Goal: Task Accomplishment & Management: Complete application form

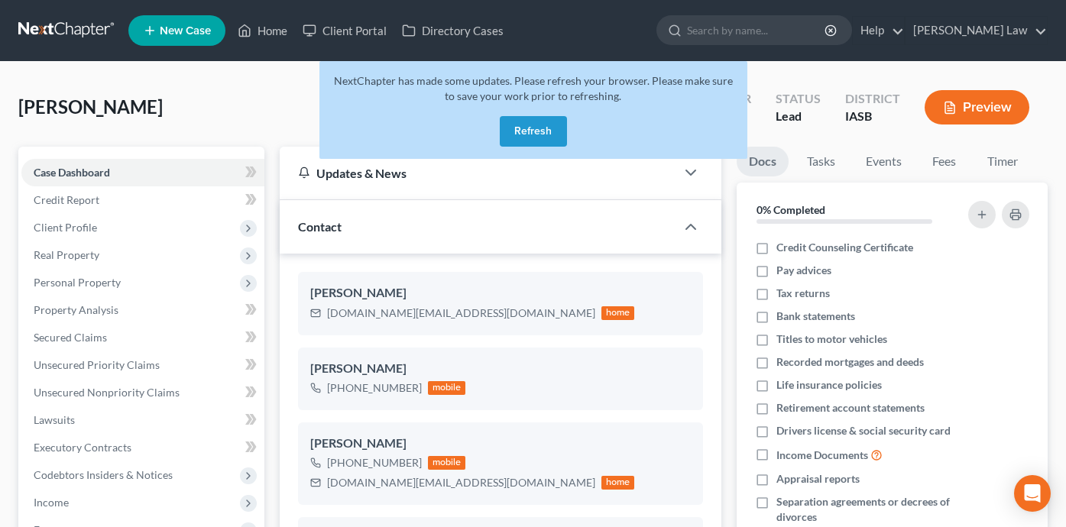
select select "0"
click at [533, 131] on button "Refresh" at bounding box center [533, 131] width 67 height 31
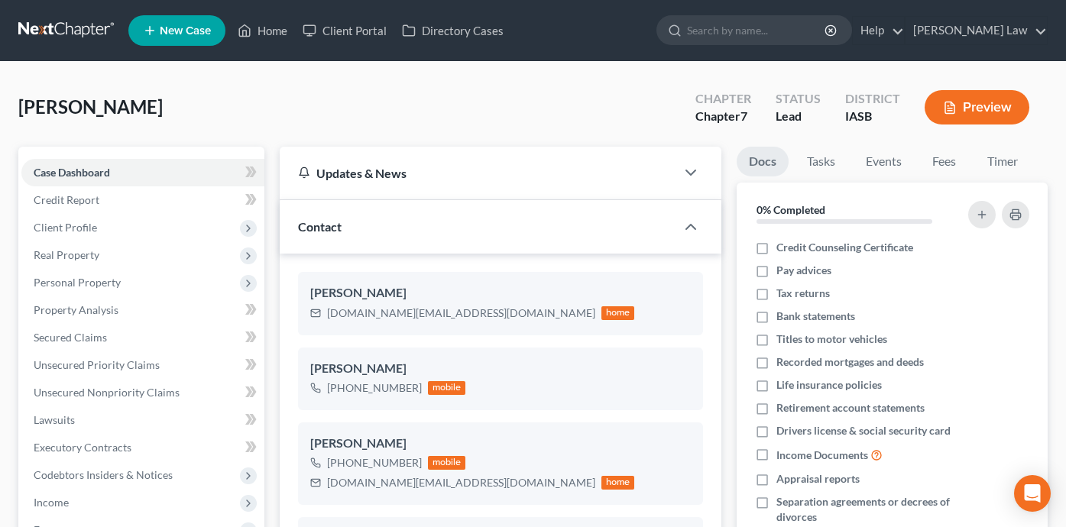
scroll to position [387, 0]
click at [251, 27] on icon at bounding box center [245, 30] width 14 height 18
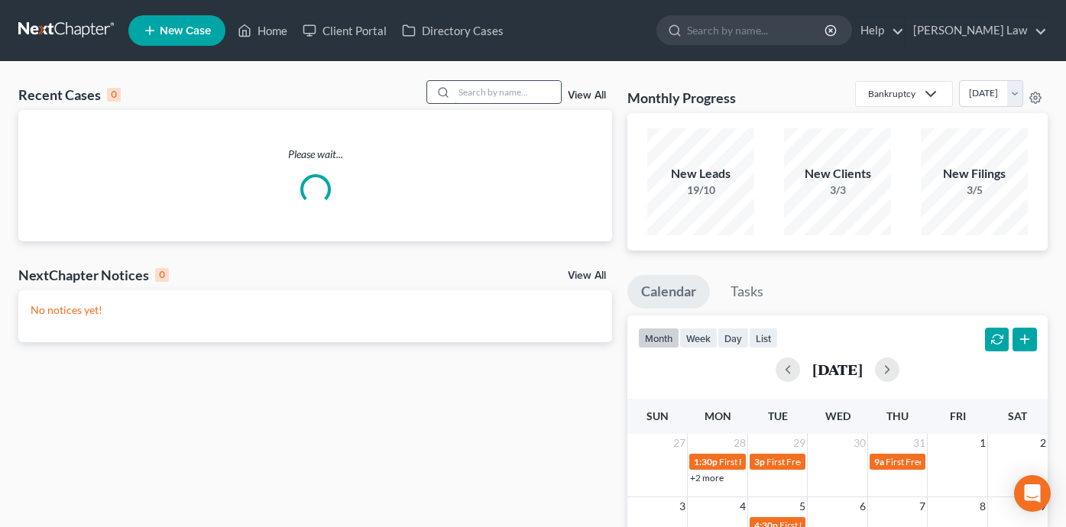
click at [478, 83] on input "search" at bounding box center [507, 92] width 107 height 22
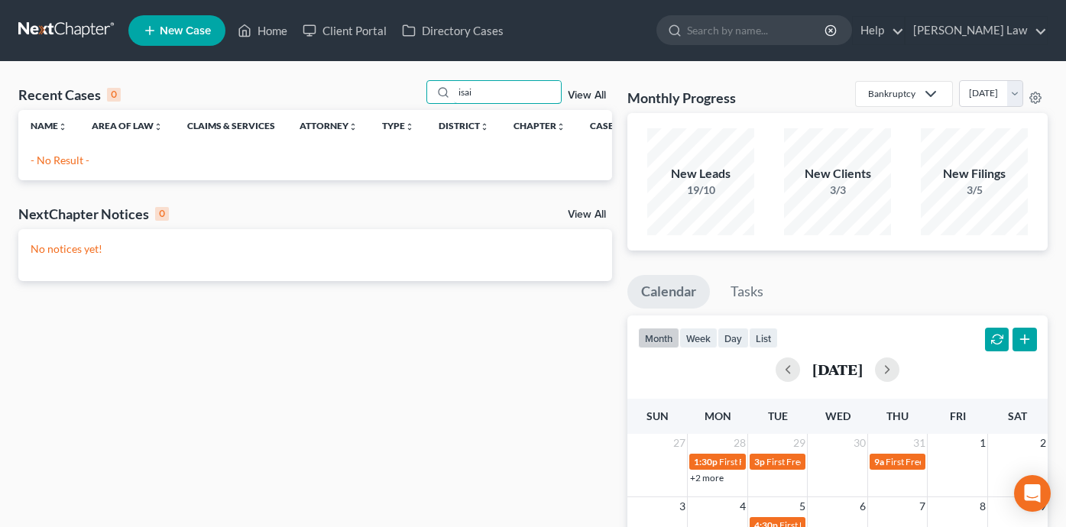
type input "isai"
click at [196, 25] on span "New Case" at bounding box center [185, 30] width 51 height 11
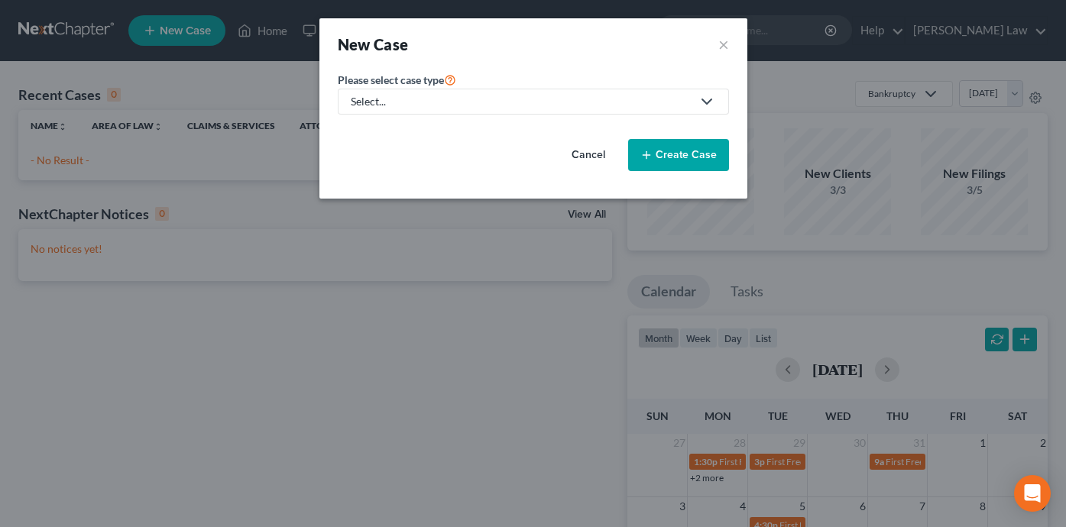
click at [576, 95] on div "Select..." at bounding box center [521, 101] width 341 height 15
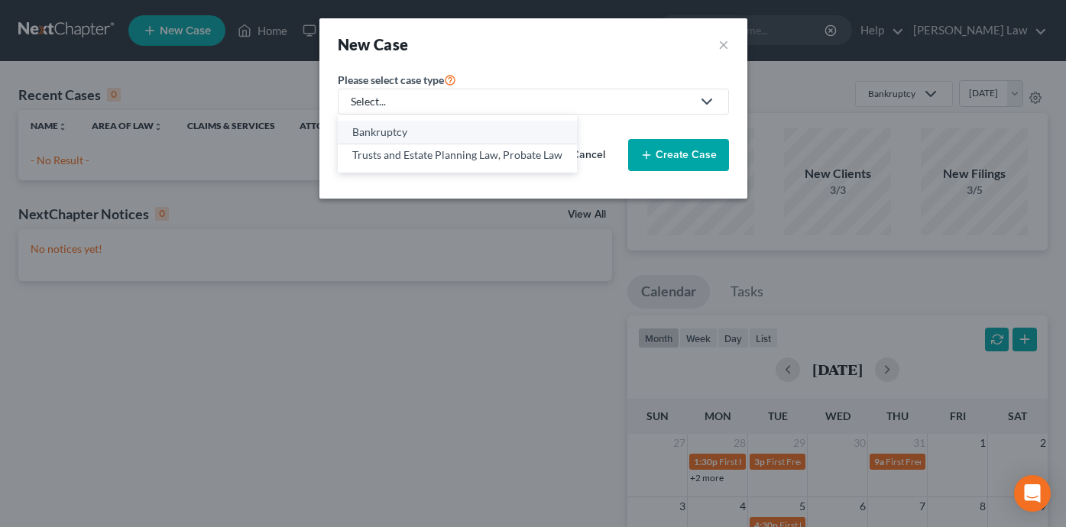
click at [500, 136] on div "Bankruptcy" at bounding box center [457, 132] width 210 height 15
select select "30"
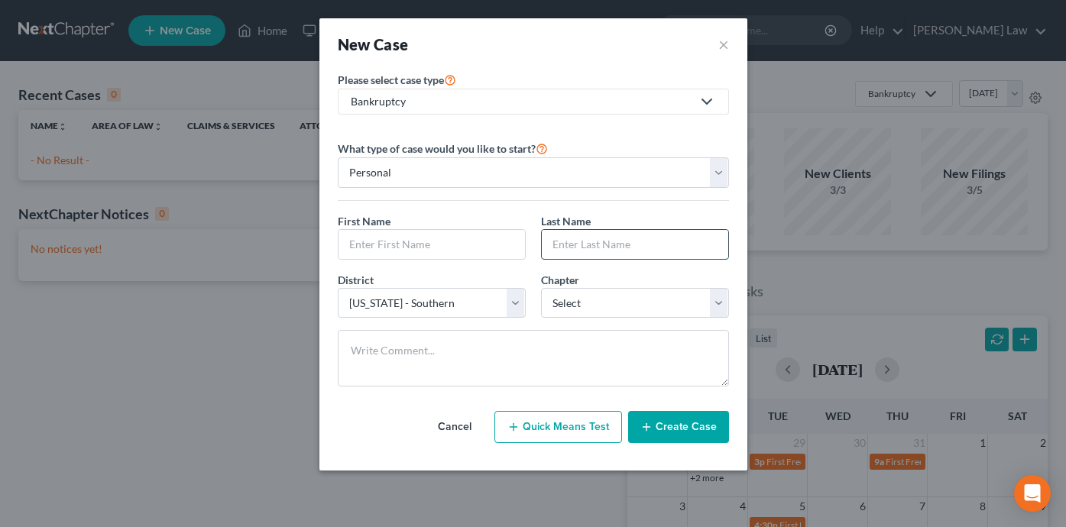
click at [584, 248] on input "text" at bounding box center [635, 244] width 186 height 29
type input "Litt"
click at [611, 292] on select "Select 7 11 12 13" at bounding box center [635, 303] width 188 height 31
select select "0"
click at [443, 248] on input "text" at bounding box center [432, 244] width 186 height 29
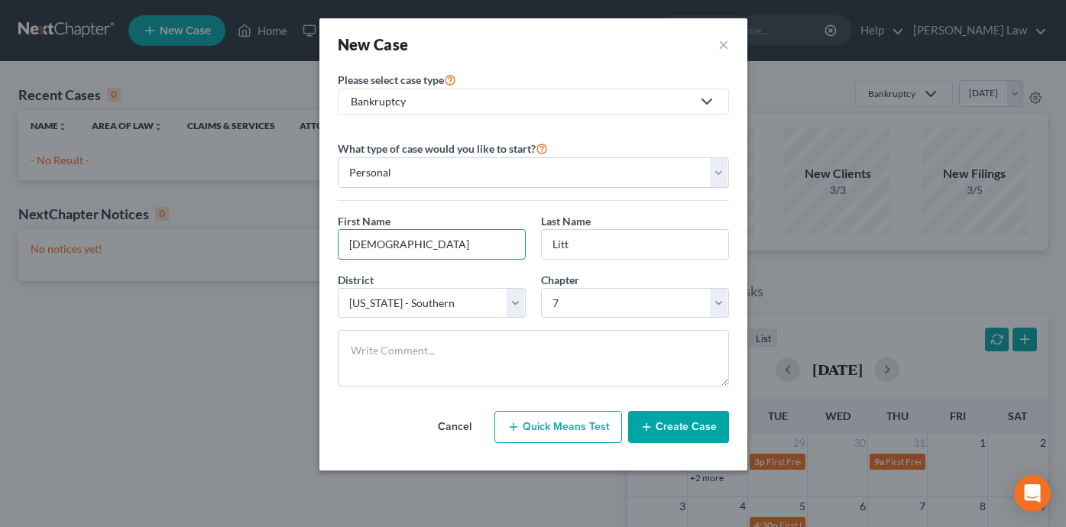
type input "[DEMOGRAPHIC_DATA]"
click at [689, 424] on button "Create Case" at bounding box center [678, 427] width 101 height 32
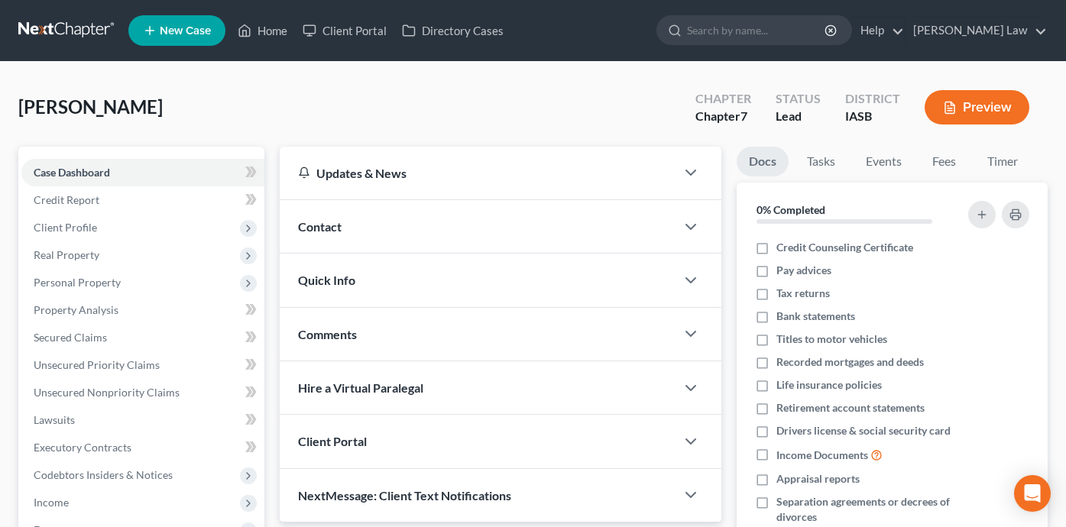
click at [560, 228] on div "Contact" at bounding box center [478, 226] width 396 height 53
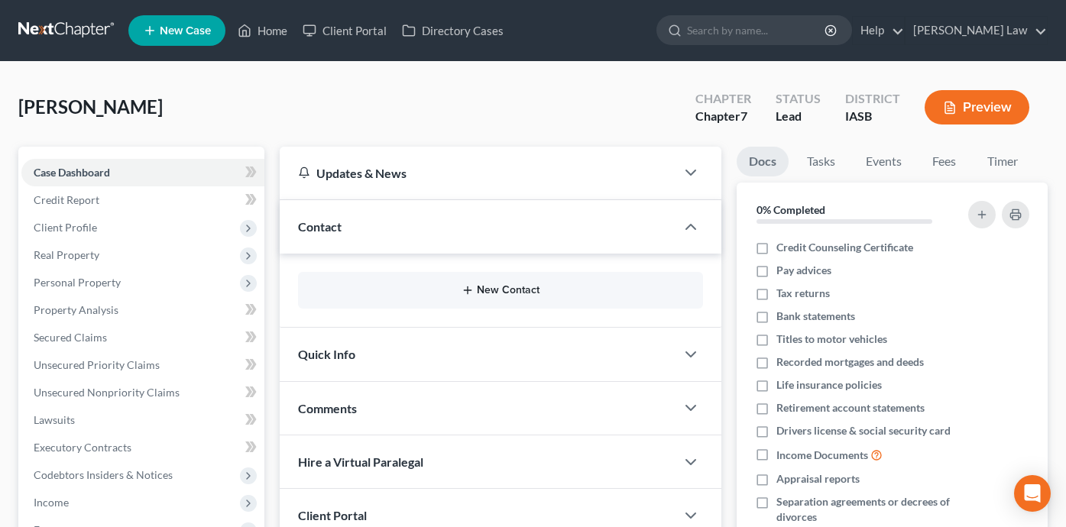
click at [494, 293] on button "New Contact" at bounding box center [500, 290] width 381 height 12
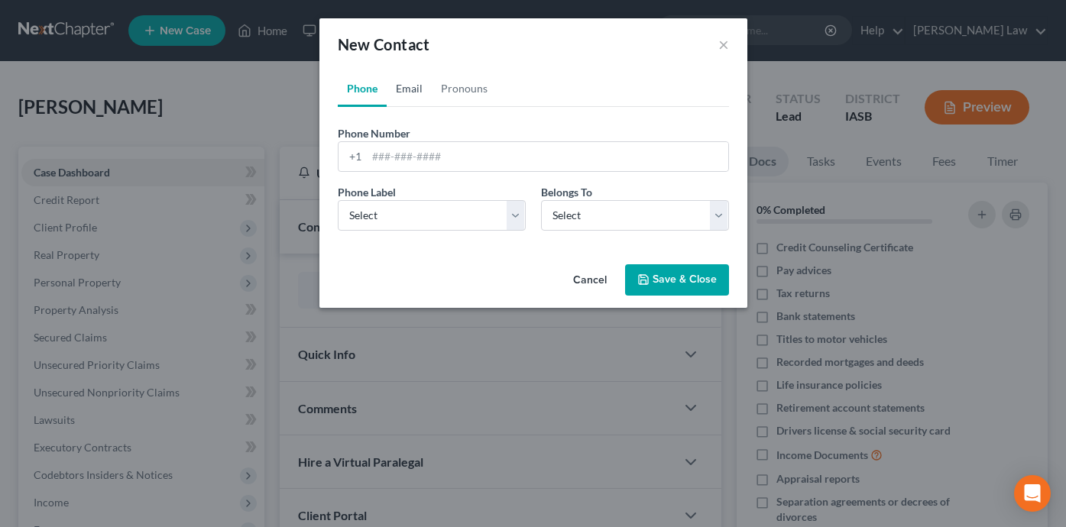
click at [410, 95] on link "Email" at bounding box center [409, 88] width 45 height 37
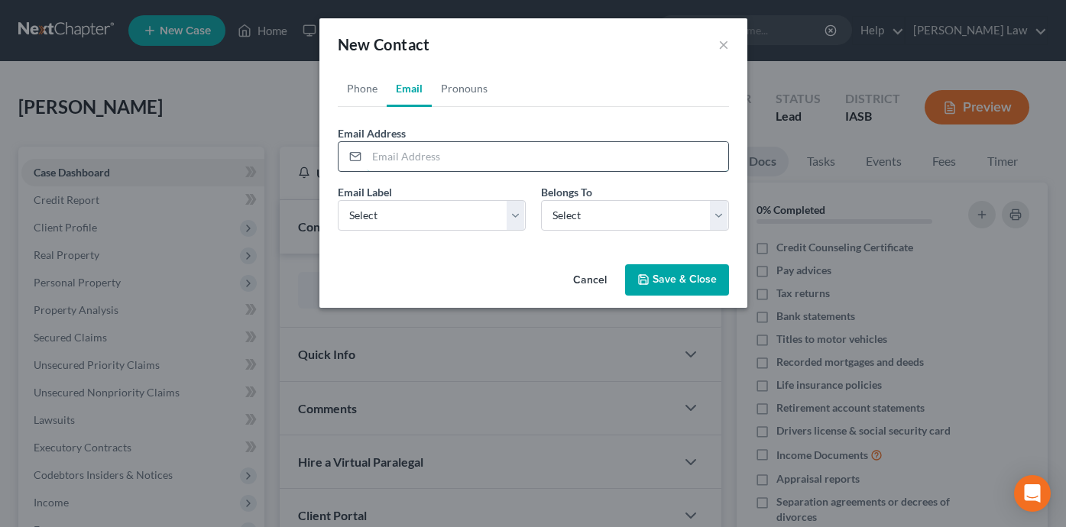
click at [406, 160] on input "email" at bounding box center [547, 156] width 361 height 29
paste input "[EMAIL_ADDRESS][DOMAIN_NAME]"
type input "[EMAIL_ADDRESS][DOMAIN_NAME]"
click at [404, 206] on select "Select Home Work Other" at bounding box center [432, 215] width 188 height 31
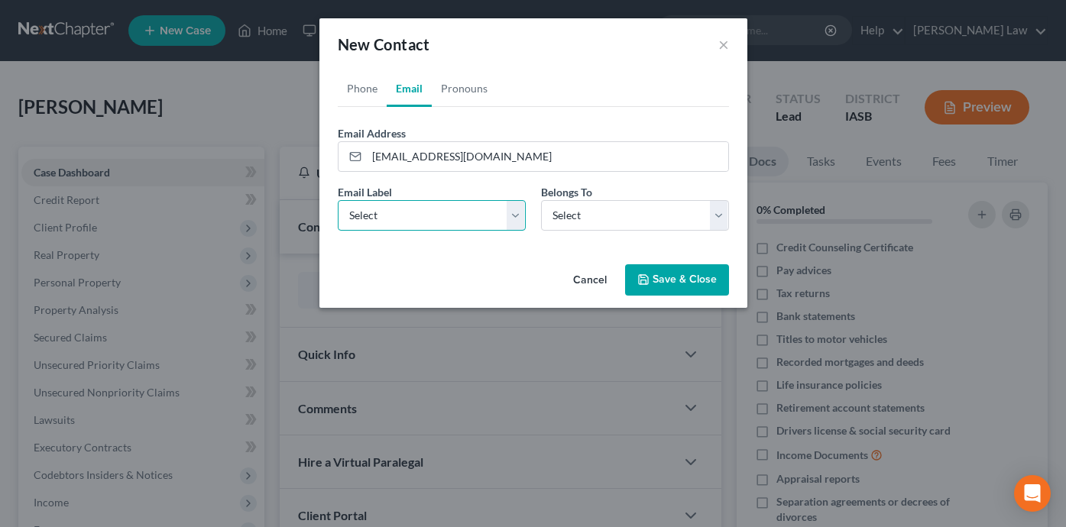
select select "0"
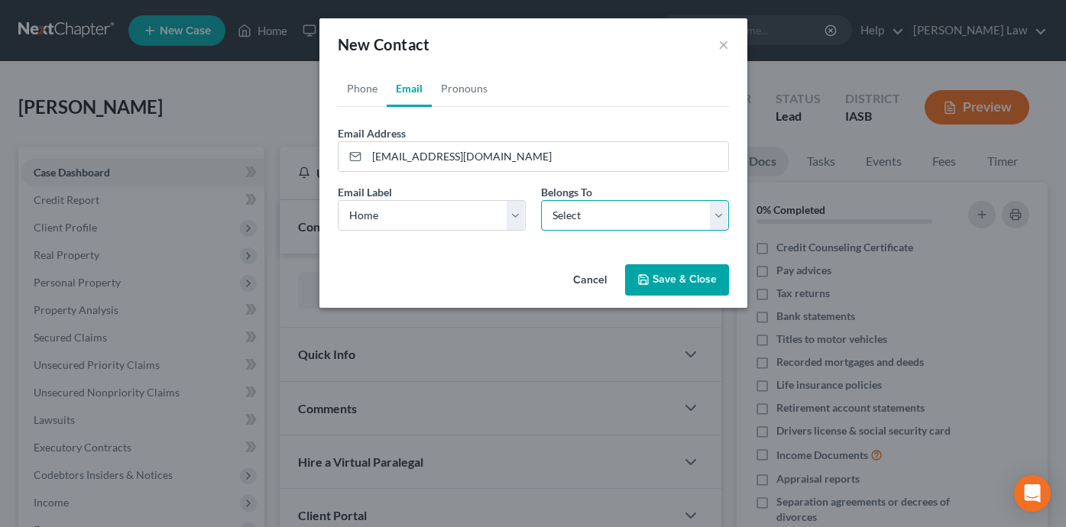
click at [559, 210] on select "Select Client Other" at bounding box center [635, 215] width 188 height 31
select select "0"
click at [369, 86] on link "Phone" at bounding box center [362, 88] width 49 height 37
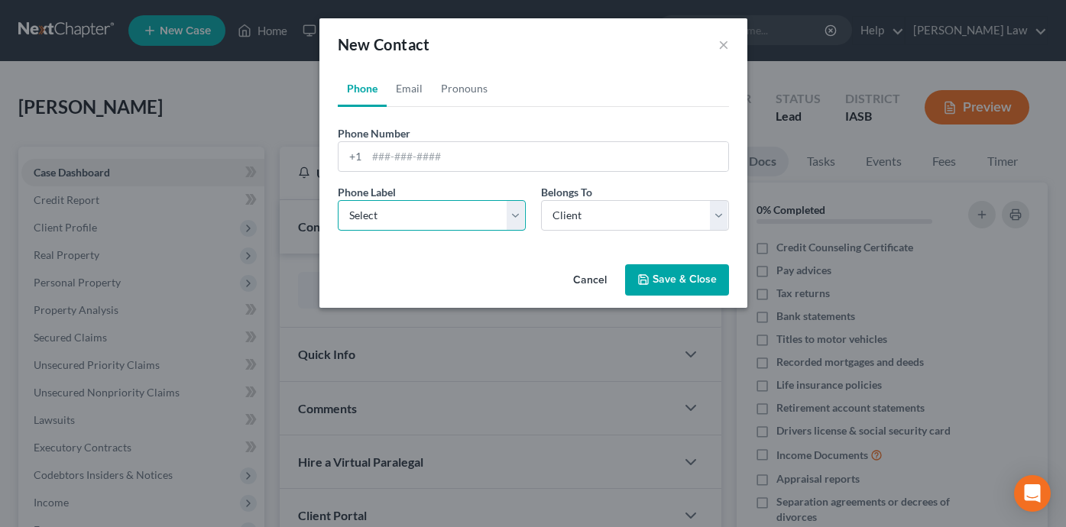
click at [394, 206] on select "Select Mobile Home Work Other" at bounding box center [432, 215] width 188 height 31
select select "0"
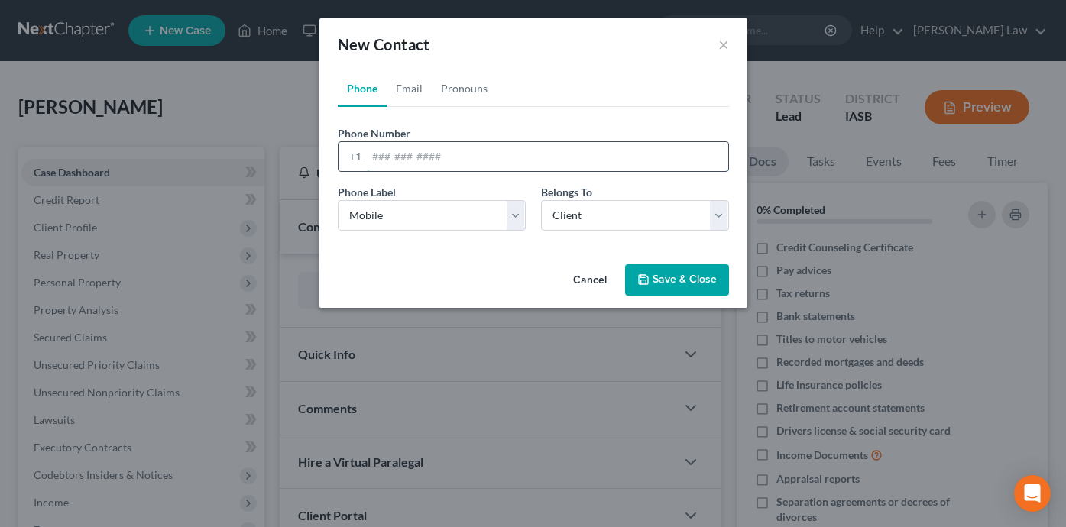
click at [368, 160] on input "tel" at bounding box center [547, 156] width 361 height 29
type input "5632092959"
click at [647, 277] on icon "button" at bounding box center [643, 279] width 9 height 9
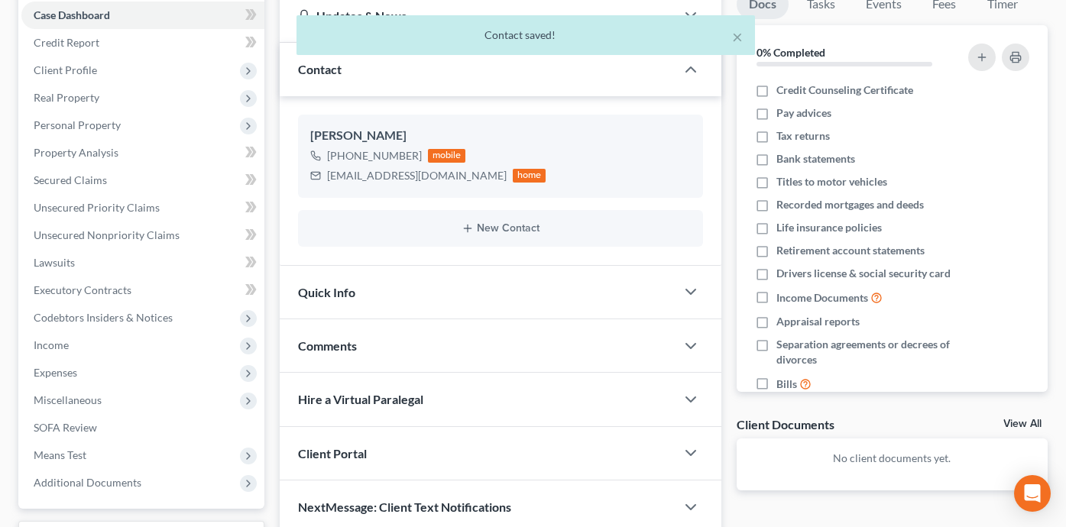
scroll to position [271, 0]
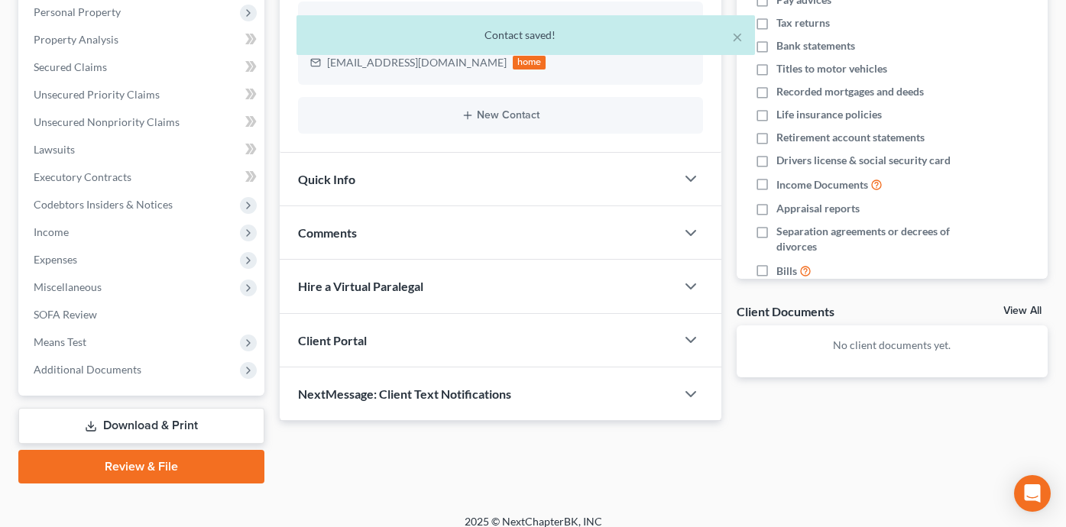
click at [545, 336] on div "Client Portal" at bounding box center [478, 340] width 396 height 53
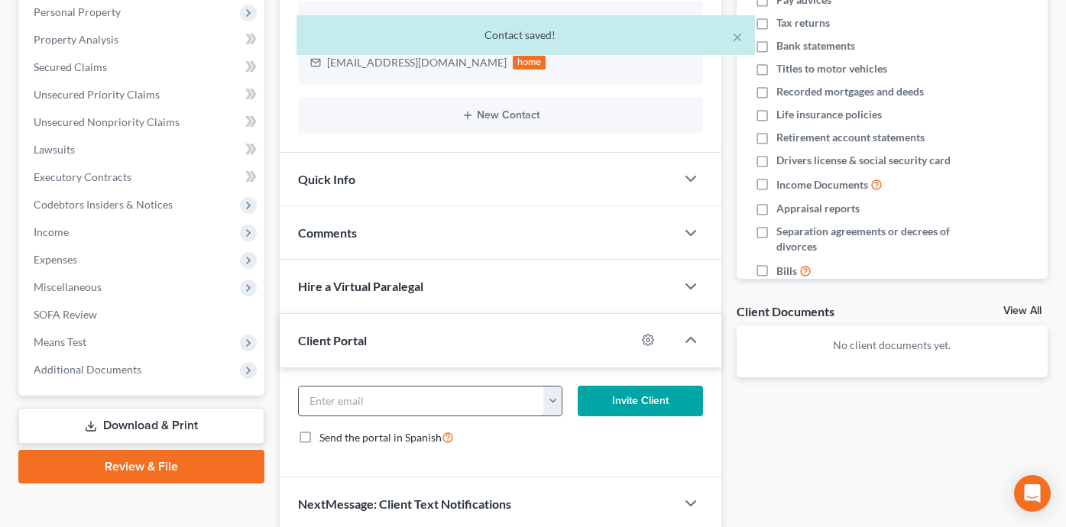
click at [485, 411] on input "email" at bounding box center [421, 401] width 245 height 29
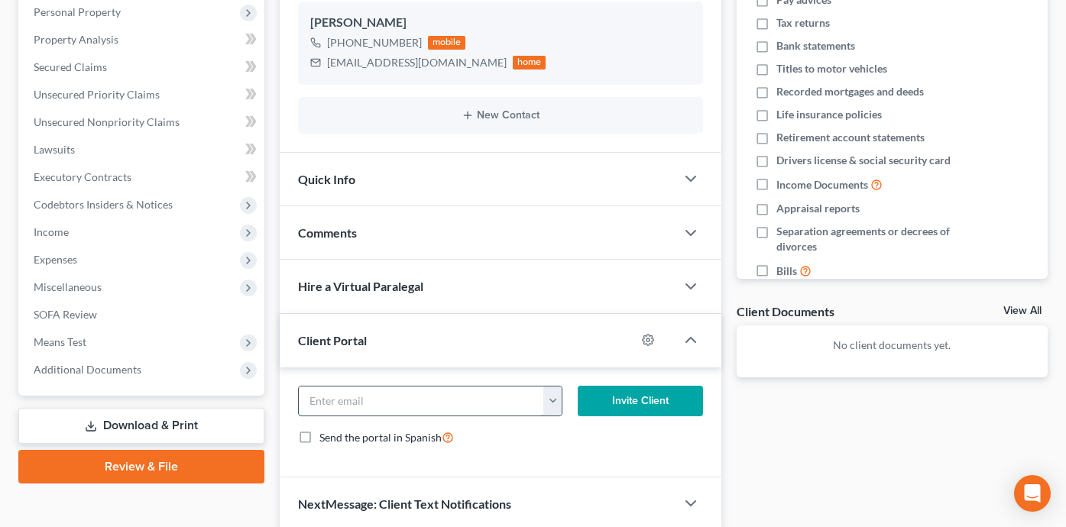
paste input "[EMAIL_ADDRESS][DOMAIN_NAME]"
type input "[EMAIL_ADDRESS][DOMAIN_NAME]"
click at [668, 395] on button "Invite Client" at bounding box center [640, 401] width 125 height 31
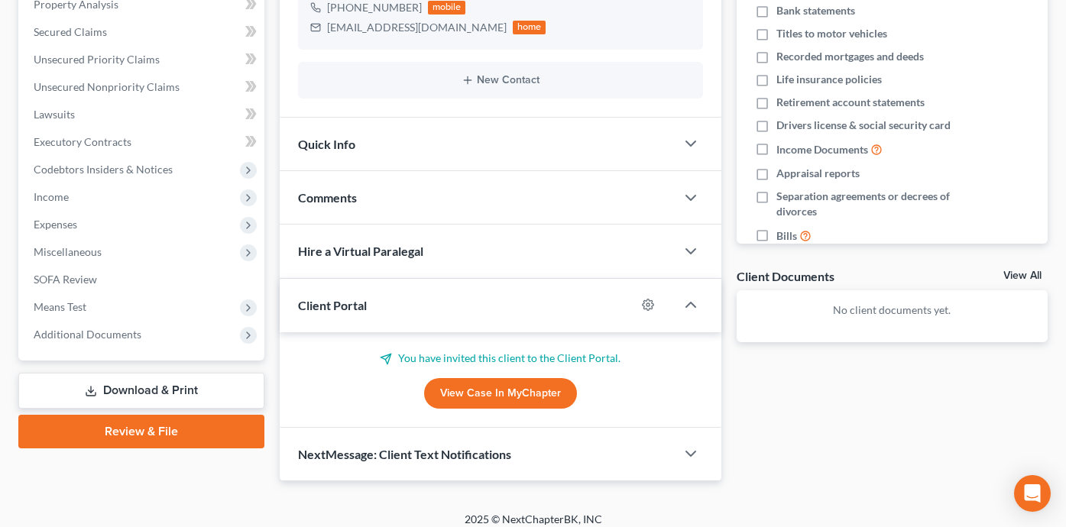
click at [627, 460] on div "NextMessage: Client Text Notifications" at bounding box center [478, 454] width 396 height 53
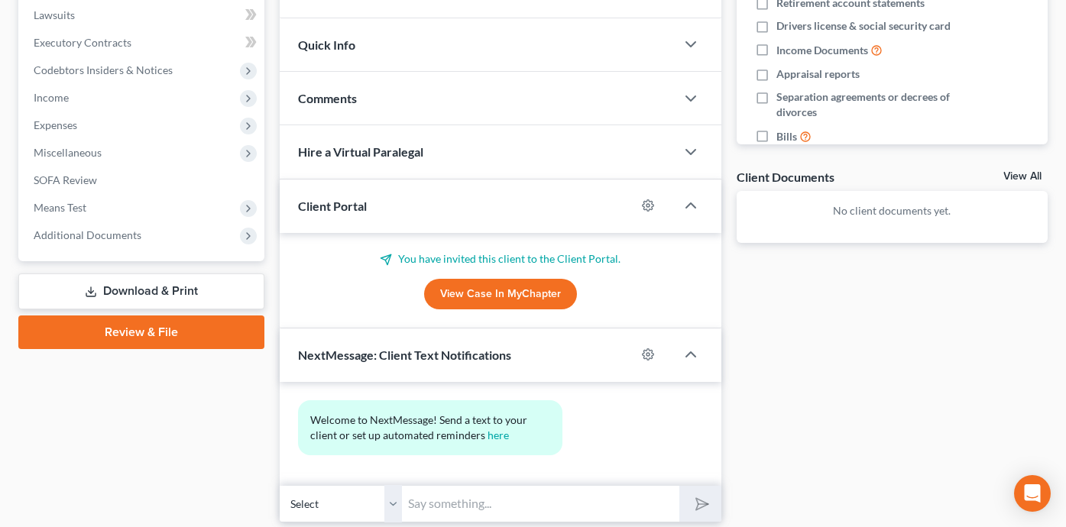
scroll to position [458, 0]
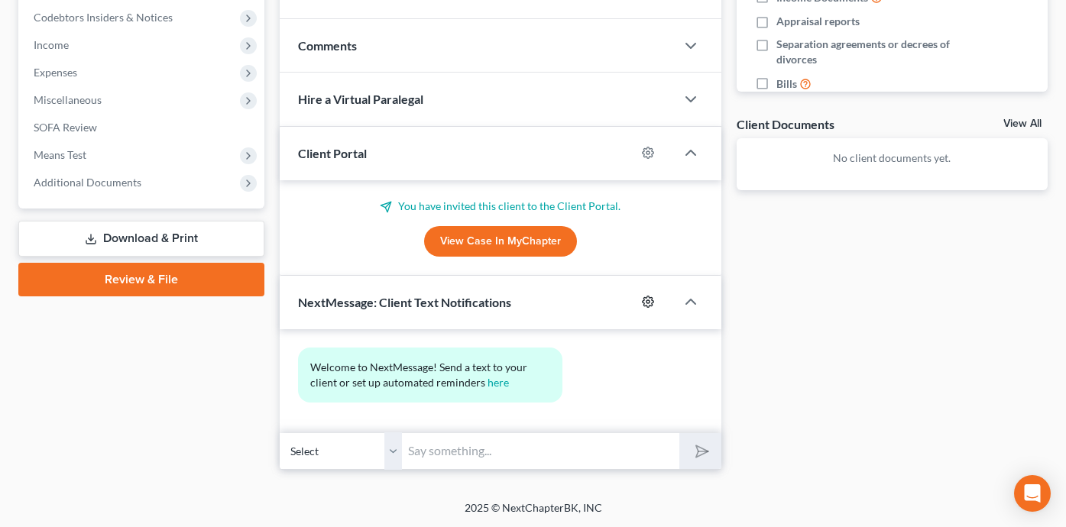
click at [650, 297] on icon "button" at bounding box center [648, 302] width 12 height 12
select select
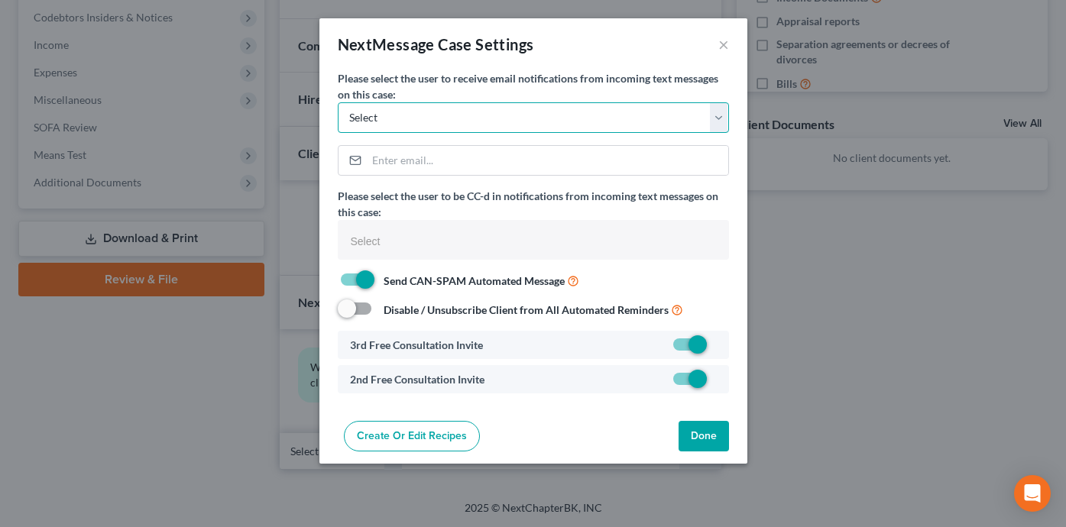
click at [569, 115] on select "Select [PERSON_NAME][EMAIL_ADDRESS][DOMAIN_NAME] [PERSON_NAME][EMAIL_ADDRESS][D…" at bounding box center [533, 117] width 391 height 31
select select "0"
click at [713, 439] on button "Done" at bounding box center [704, 436] width 50 height 31
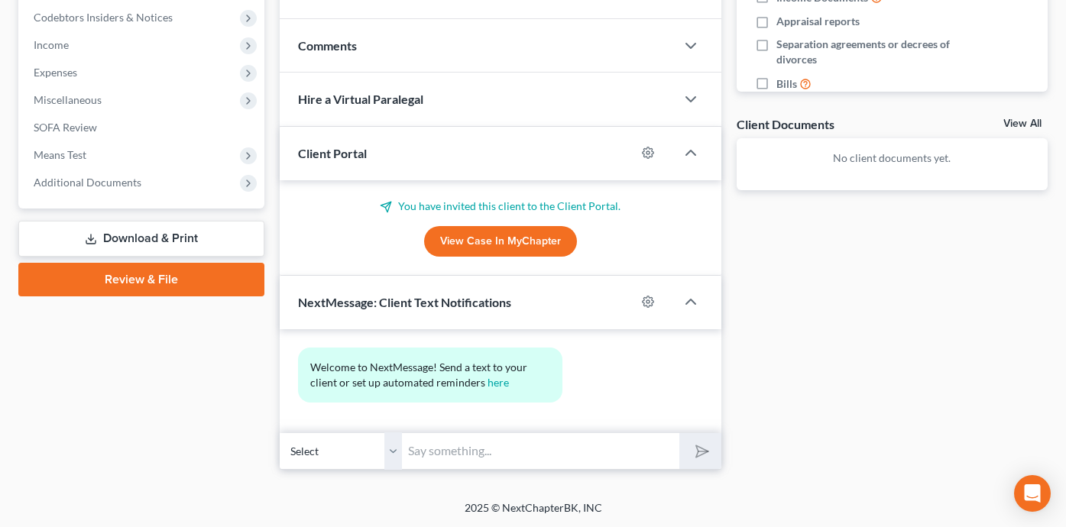
click at [529, 451] on input "text" at bounding box center [540, 451] width 277 height 37
type input "HI [PERSON_NAME], I received your payment and just emailed you the"
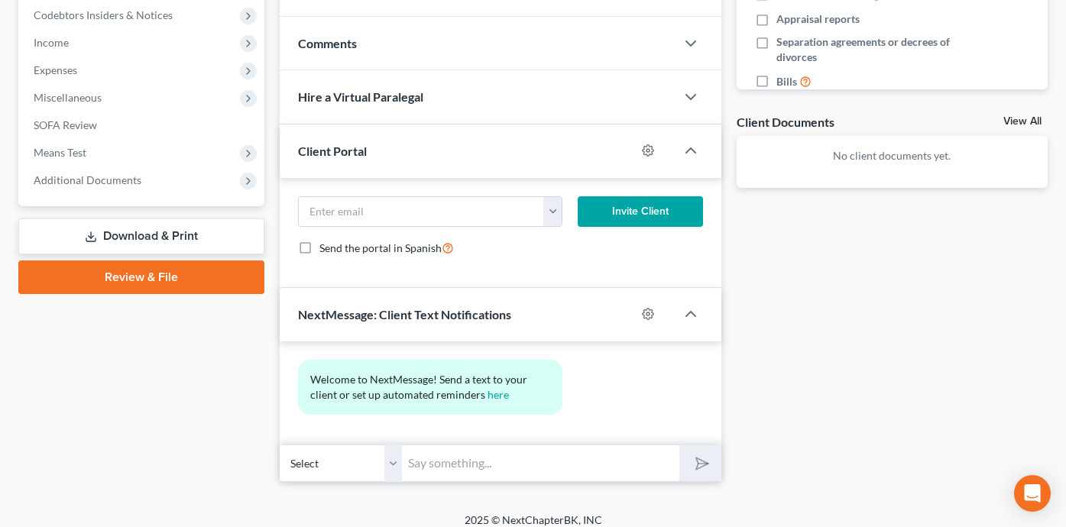
scroll to position [472, 0]
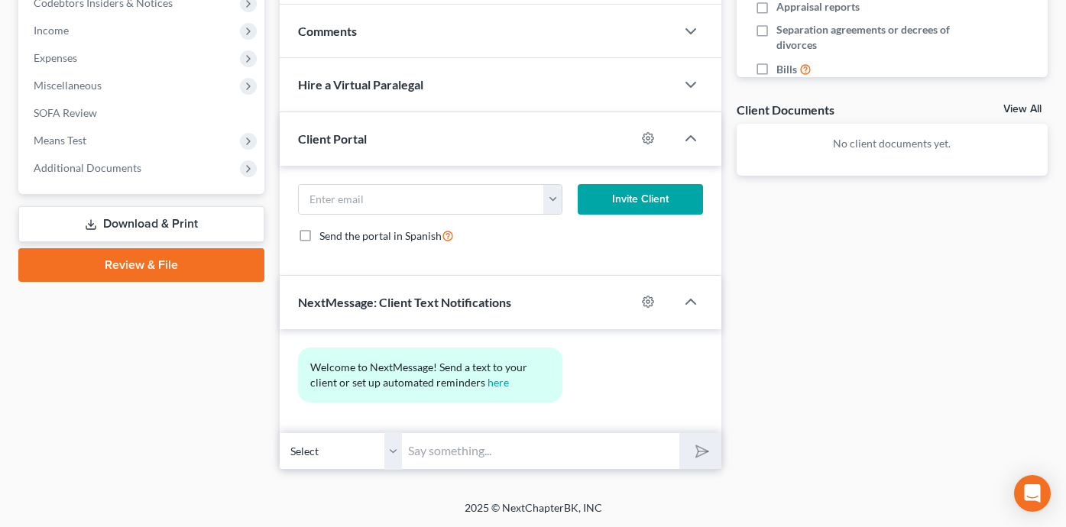
click at [446, 451] on input "text" at bounding box center [540, 451] width 277 height 37
click at [460, 450] on input "HI [PERSON_NAME], I received your payment and just emailed you the" at bounding box center [540, 451] width 277 height 37
type input "HI [PERSON_NAME], This is [PERSON_NAME], I received your payment and just email…"
click at [679, 433] on button "submit" at bounding box center [700, 451] width 42 height 36
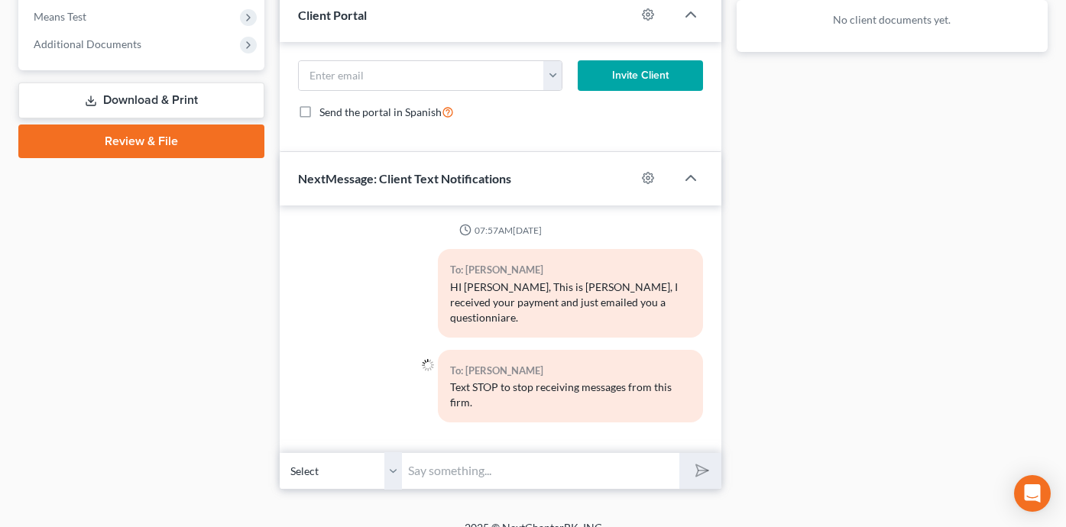
scroll to position [601, 0]
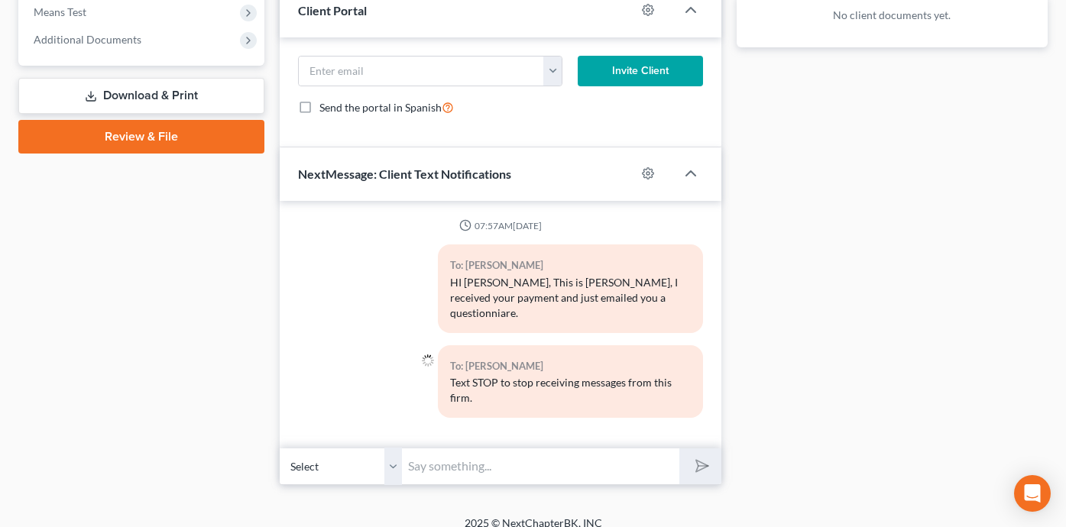
click at [443, 452] on input "text" at bounding box center [540, 466] width 277 height 37
type input "If you could please confirm receipt it would be appreciated."
click at [679, 449] on button "submit" at bounding box center [700, 467] width 42 height 36
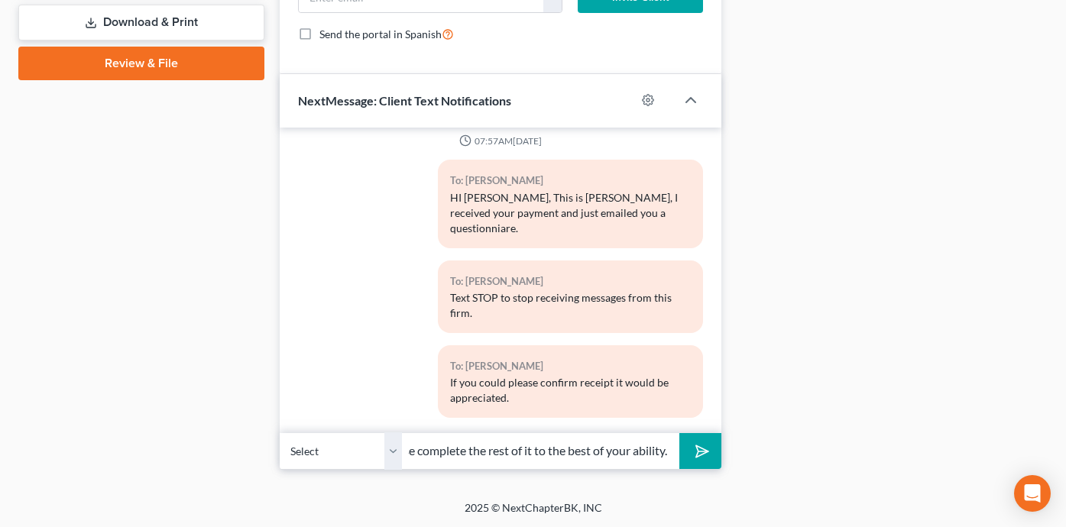
scroll to position [0, 539]
type input "Also, please note that you can ignore the creditors and document sections of th…"
click at [679, 433] on button "submit" at bounding box center [700, 451] width 42 height 36
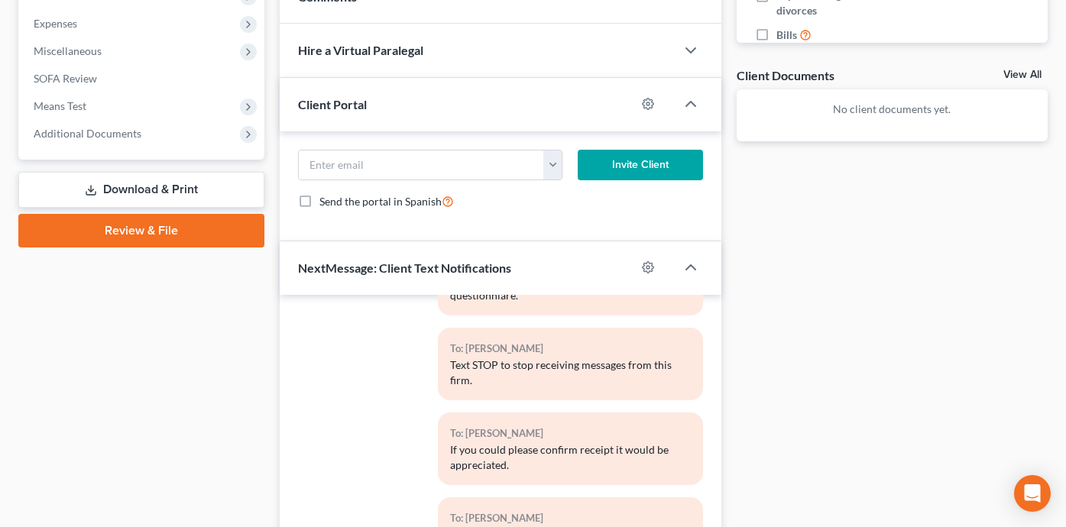
scroll to position [0, 0]
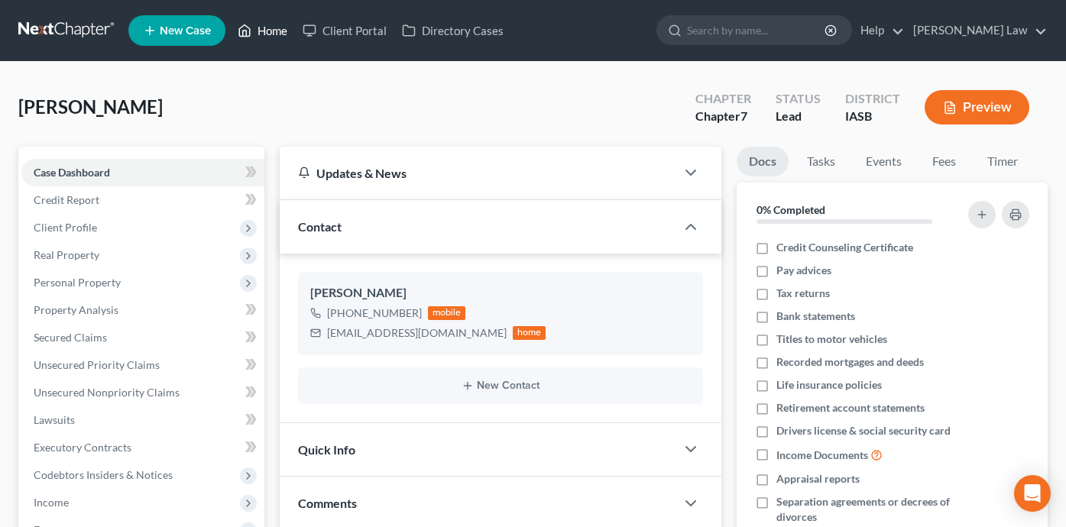
click at [274, 37] on link "Home" at bounding box center [262, 31] width 65 height 28
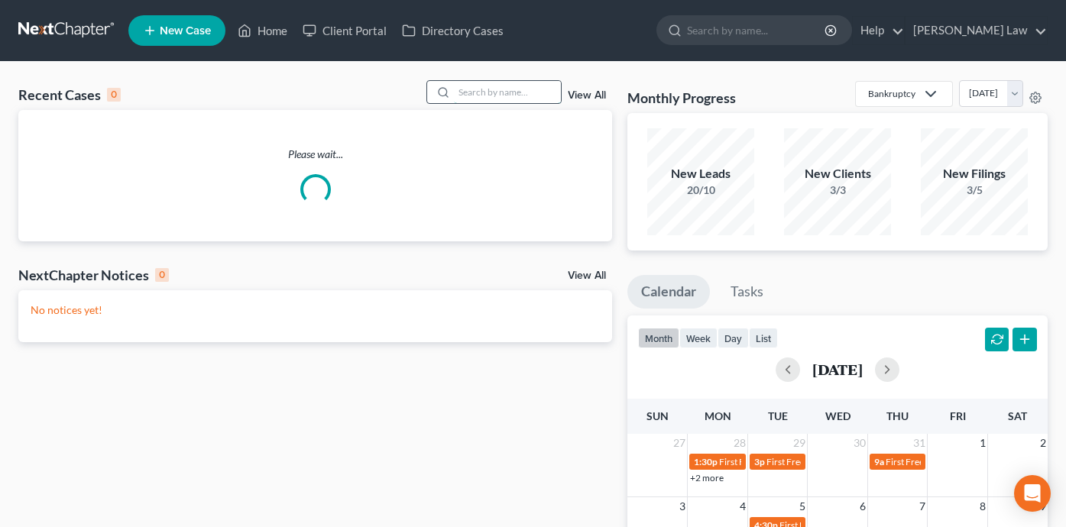
click at [500, 96] on input "search" at bounding box center [507, 92] width 107 height 22
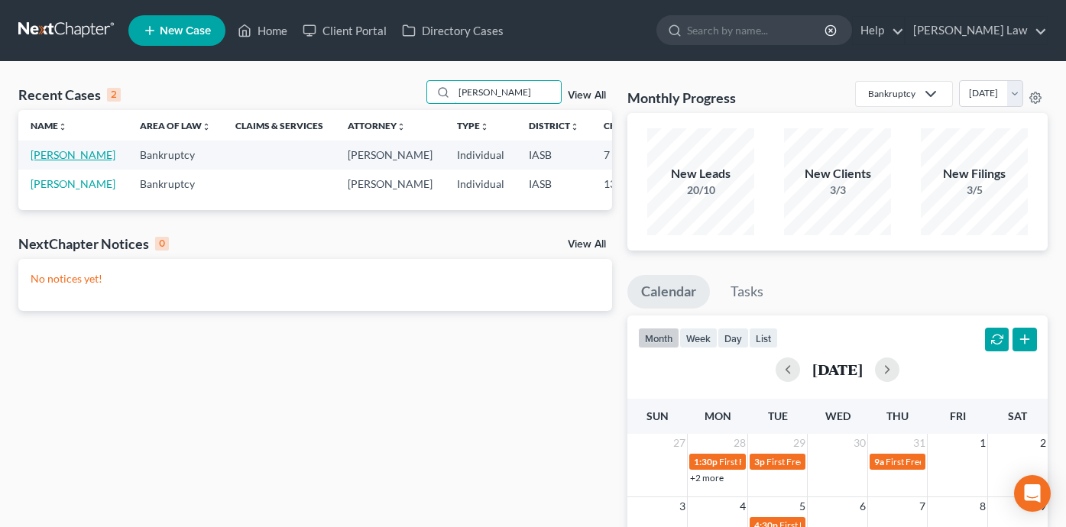
type input "[PERSON_NAME]"
click at [48, 161] on link "[PERSON_NAME]" at bounding box center [73, 154] width 85 height 13
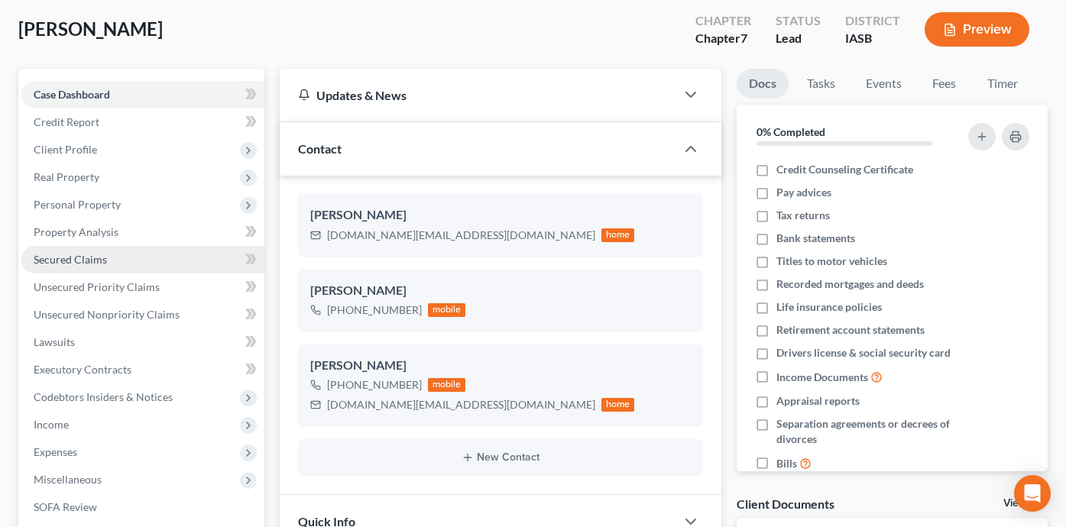
scroll to position [125, 0]
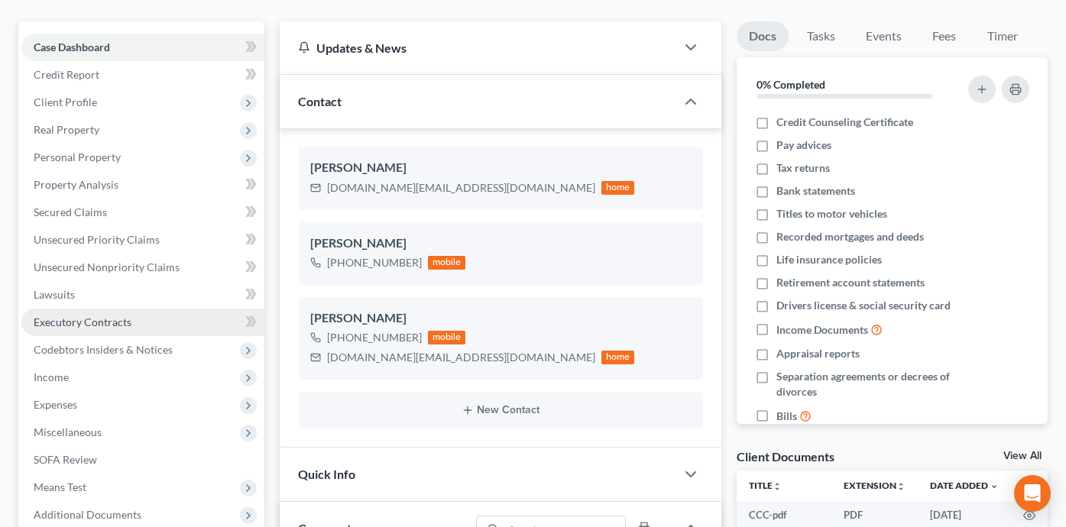
click at [148, 327] on link "Executory Contracts" at bounding box center [142, 323] width 243 height 28
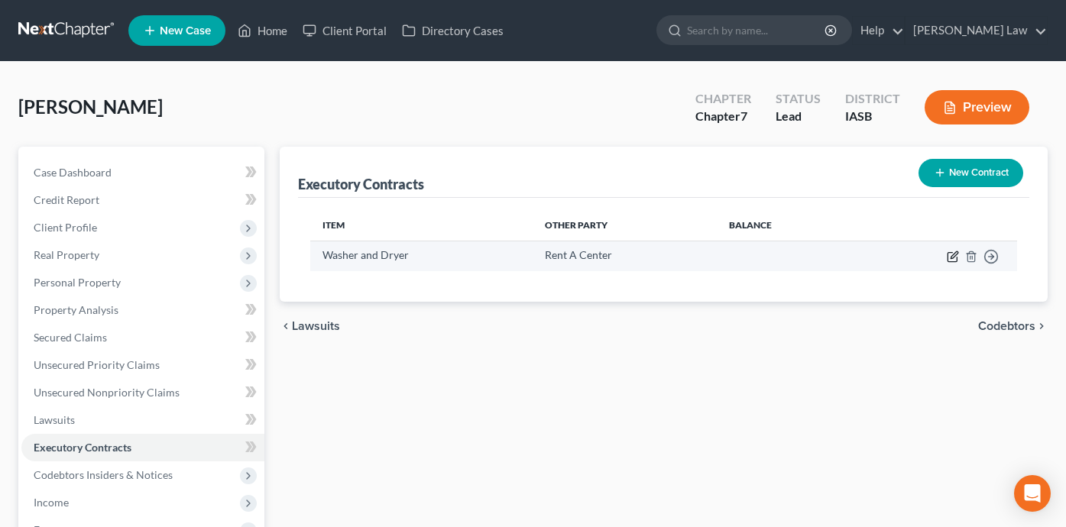
click at [952, 251] on icon "button" at bounding box center [953, 257] width 12 height 12
select select "0"
select select "16"
select select "0"
select select "2"
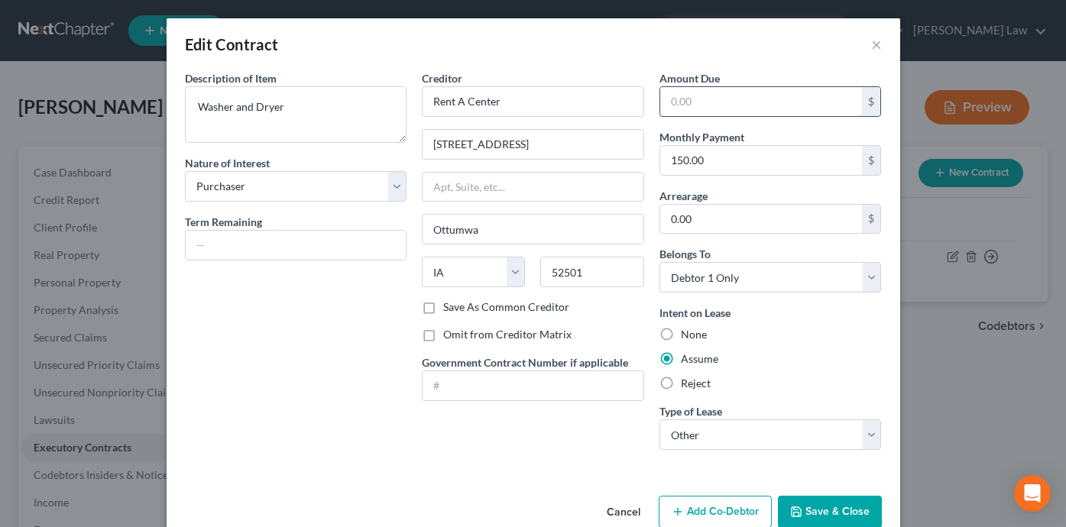
click at [728, 106] on input "text" at bounding box center [761, 101] width 203 height 29
type input "1,422"
click at [337, 248] on input "text" at bounding box center [296, 245] width 221 height 29
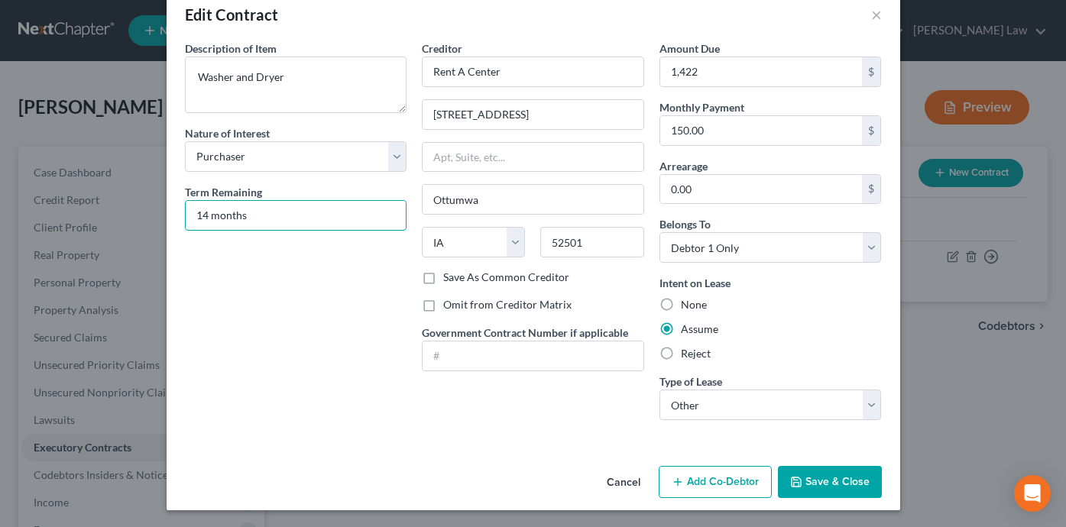
scroll to position [31, 0]
type input "14 months"
click at [803, 481] on button "Save & Close" at bounding box center [830, 481] width 104 height 32
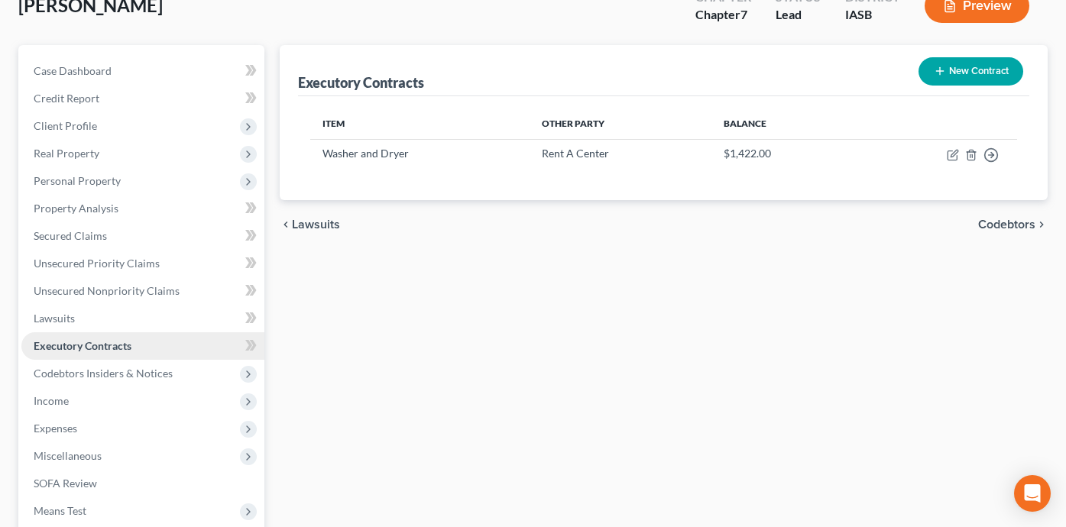
scroll to position [134, 0]
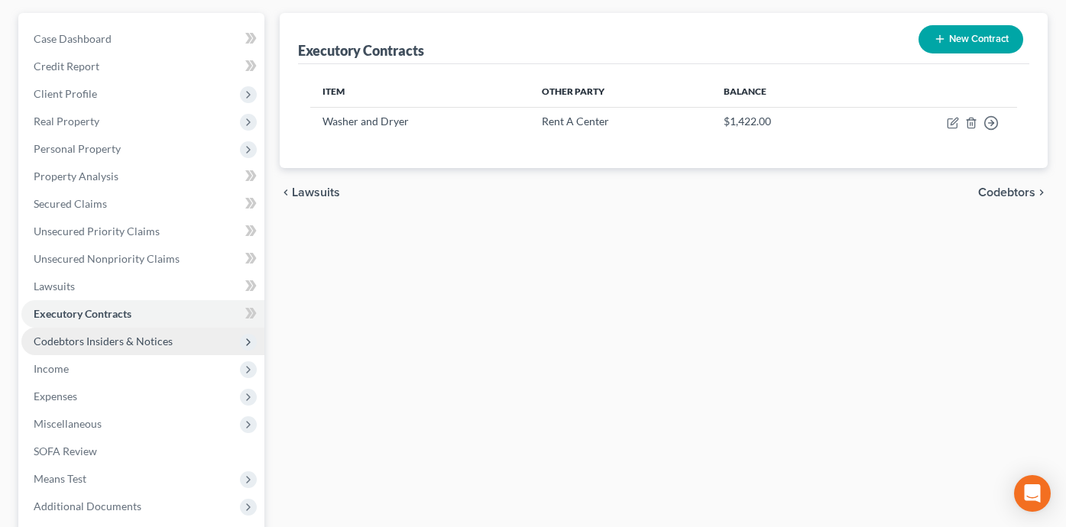
click at [157, 343] on span "Codebtors Insiders & Notices" at bounding box center [103, 341] width 139 height 13
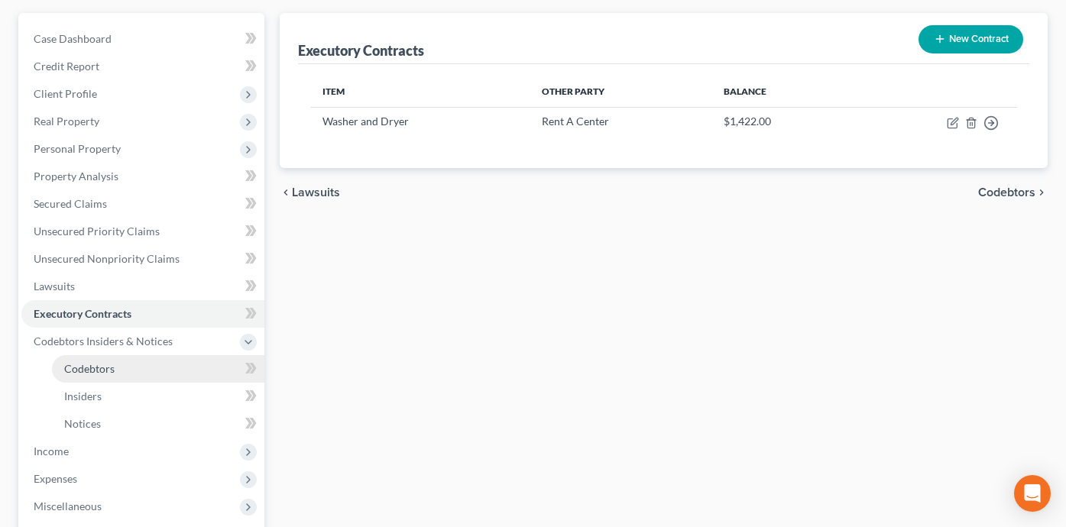
click at [219, 368] on link "Codebtors" at bounding box center [158, 369] width 212 height 28
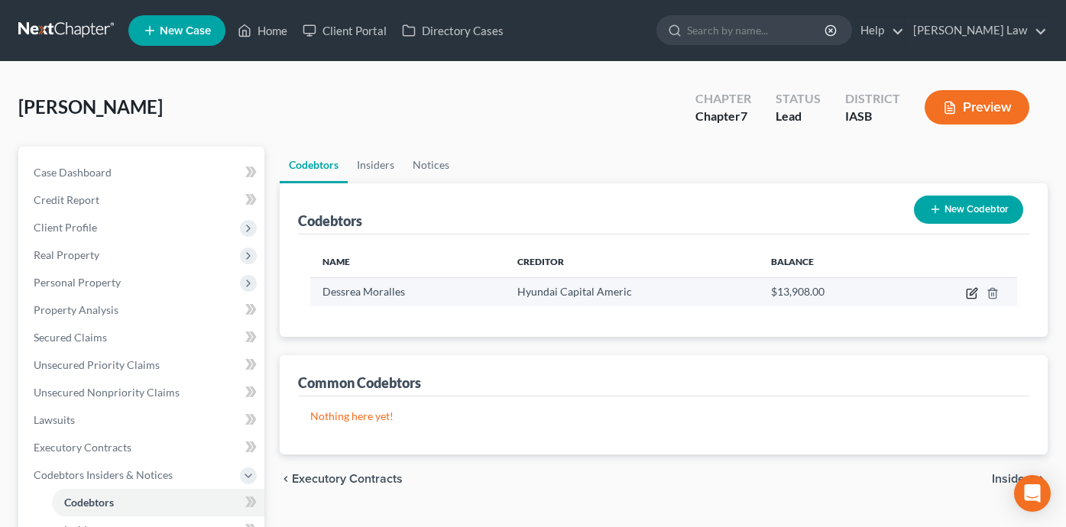
click at [969, 287] on icon "button" at bounding box center [972, 293] width 12 height 12
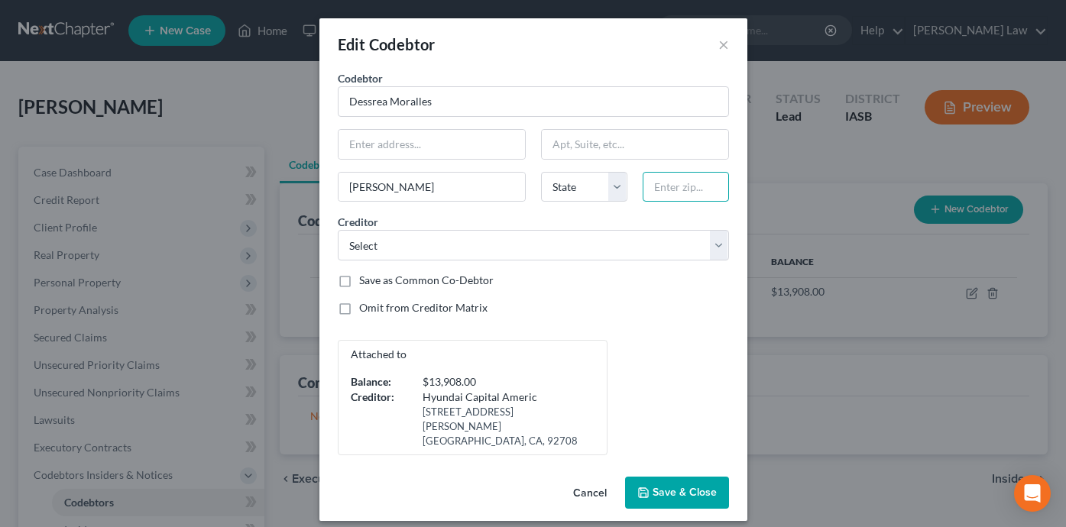
click at [682, 189] on input "text" at bounding box center [686, 187] width 86 height 31
paste input "52804"
type input "52804"
click at [610, 309] on div "Omit from Creditor Matrix" at bounding box center [533, 307] width 391 height 15
select select "16"
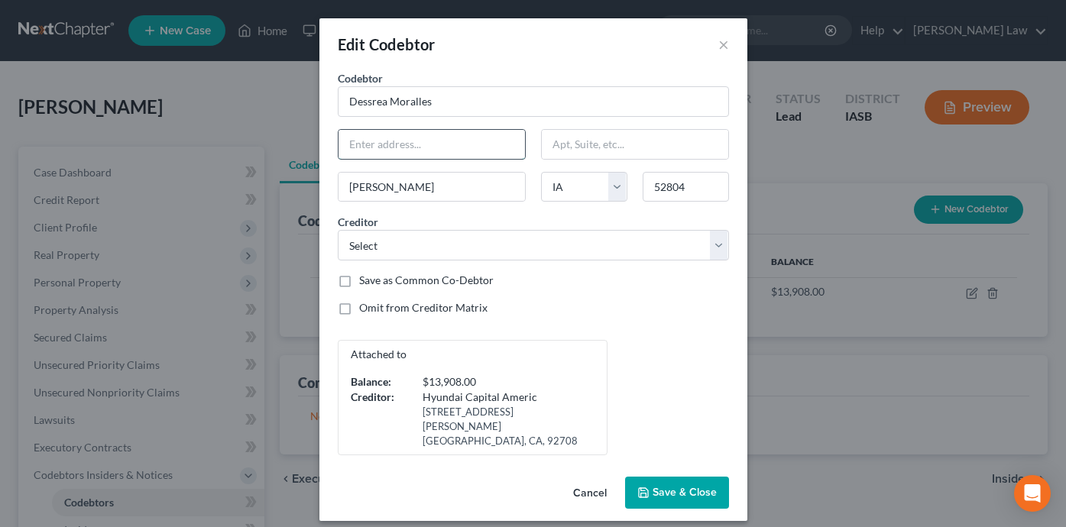
click at [393, 146] on input "text" at bounding box center [432, 144] width 186 height 29
paste input "[STREET_ADDRESS]"
type input "[STREET_ADDRESS]"
click at [698, 486] on span "Save & Close" at bounding box center [685, 492] width 64 height 13
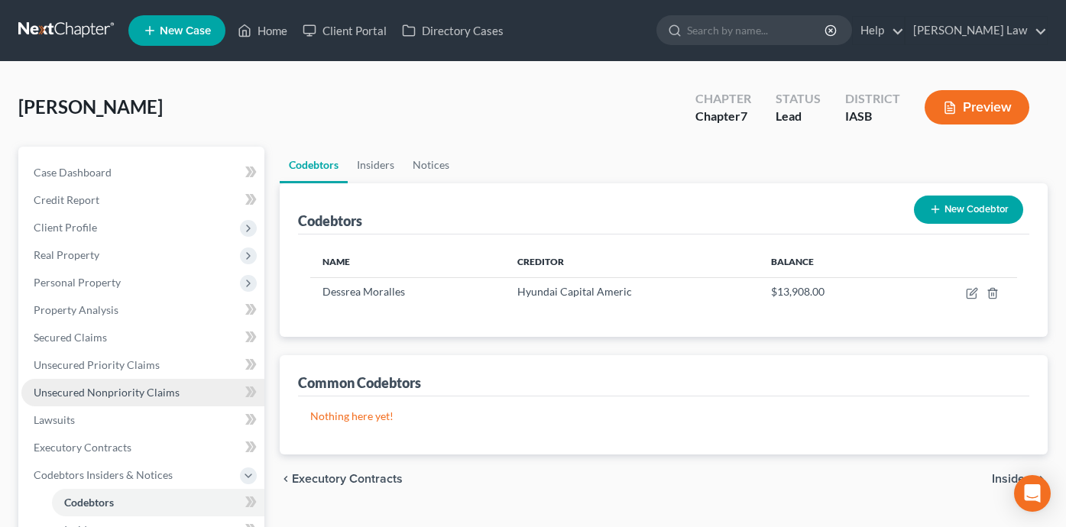
click at [168, 394] on span "Unsecured Nonpriority Claims" at bounding box center [107, 392] width 146 height 13
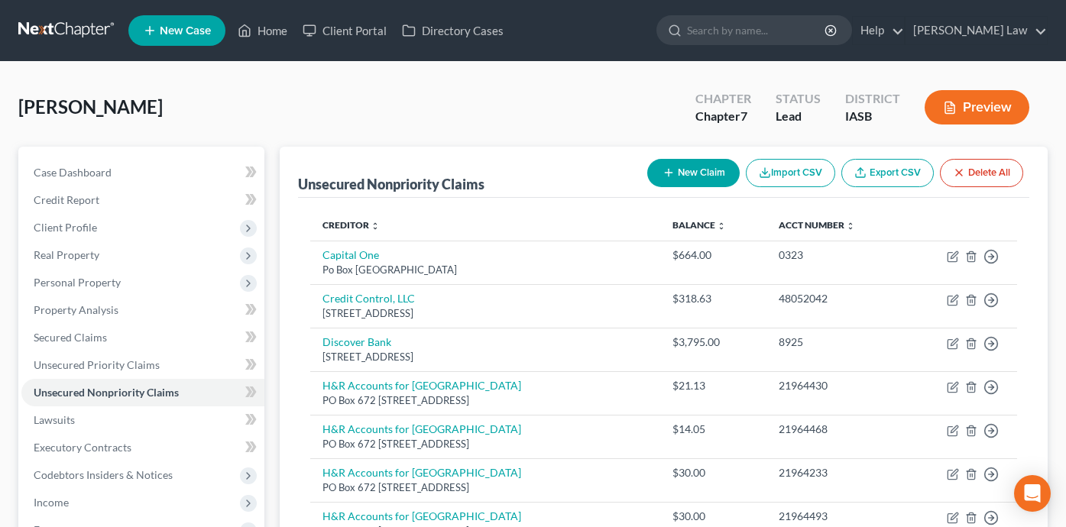
click at [690, 174] on button "New Claim" at bounding box center [693, 173] width 92 height 28
select select "0"
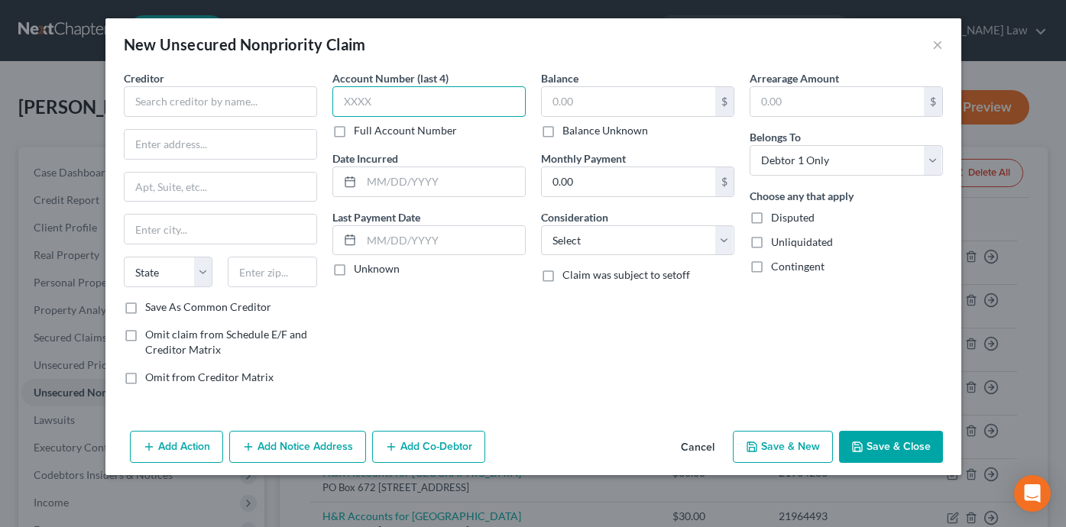
click at [433, 112] on input "text" at bounding box center [428, 101] width 193 height 31
type input "7810"
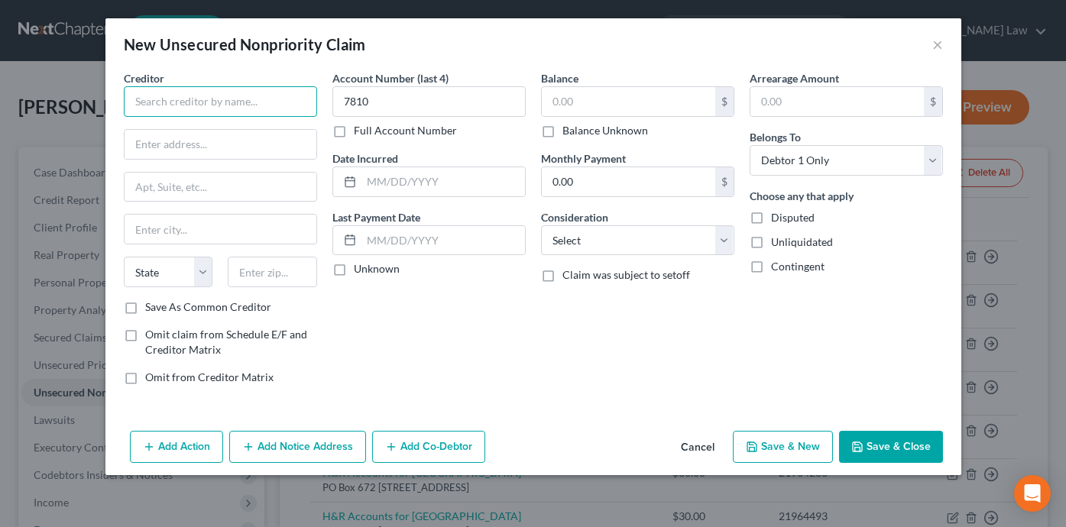
click at [205, 107] on input "text" at bounding box center [220, 101] width 193 height 31
type input "US Cellular"
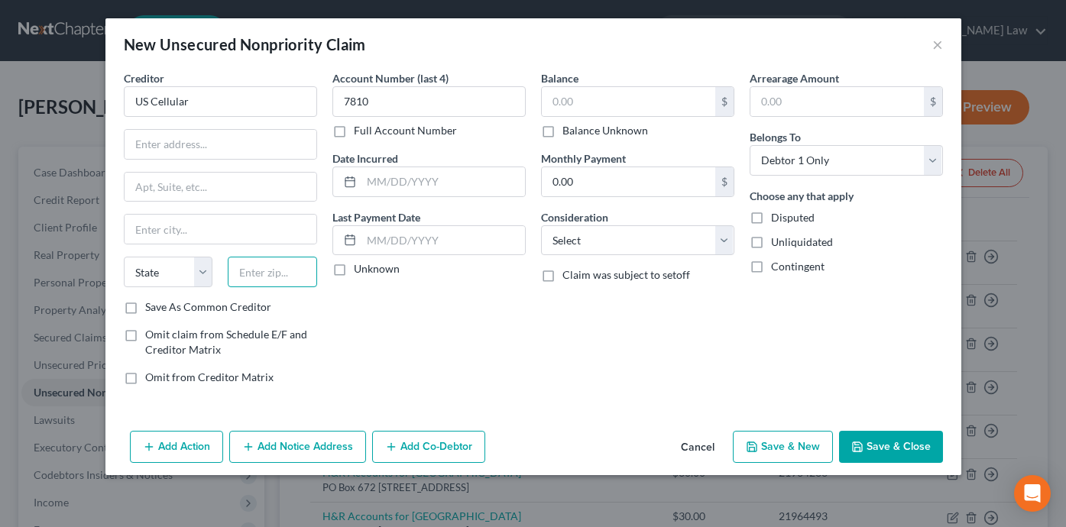
click at [256, 274] on input "text" at bounding box center [272, 272] width 89 height 31
type input "52806"
click at [374, 361] on div "Account Number (last 4) 7810 Full Account Number Date Incurred Last Payment Dat…" at bounding box center [429, 233] width 209 height 327
type input "[PERSON_NAME]"
select select "16"
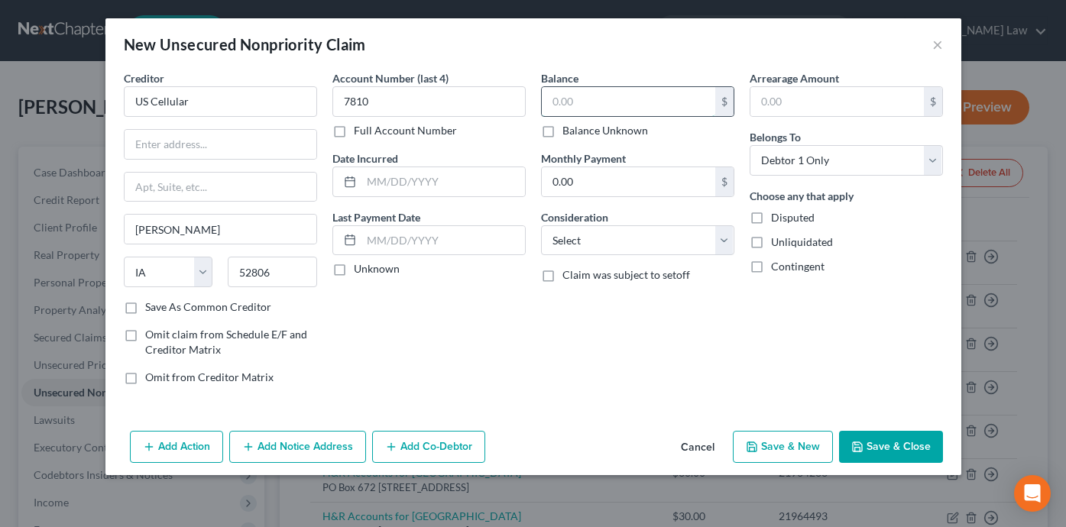
click at [612, 108] on input "text" at bounding box center [628, 101] width 173 height 29
type input "775"
click at [908, 451] on button "Save & Close" at bounding box center [891, 447] width 104 height 32
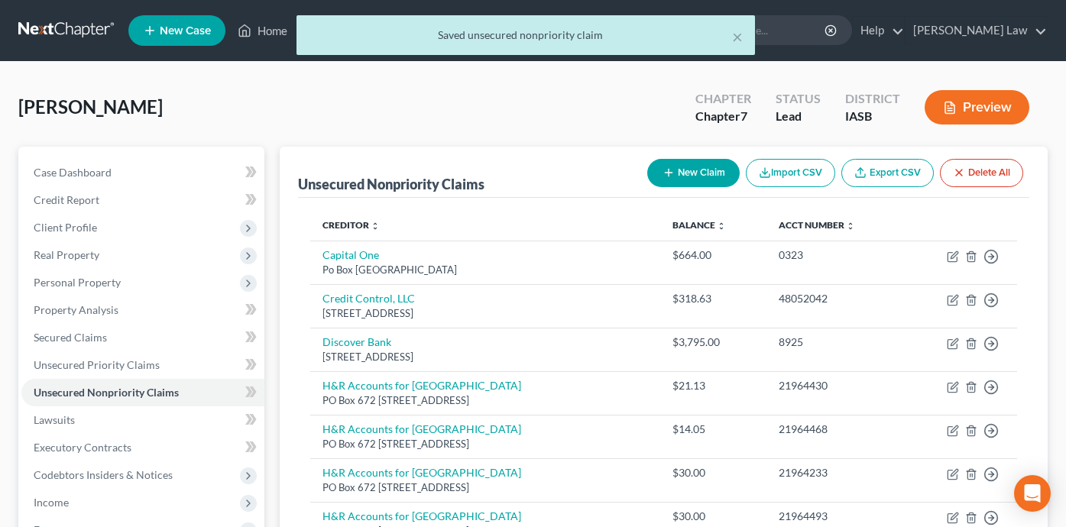
click at [699, 169] on button "New Claim" at bounding box center [693, 173] width 92 height 28
select select "0"
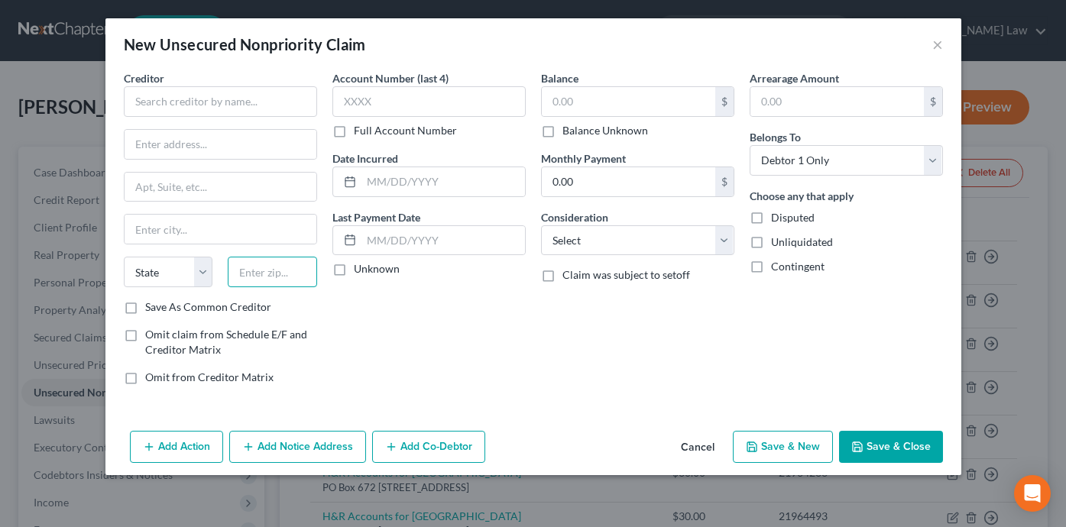
click at [305, 277] on input "text" at bounding box center [272, 272] width 89 height 31
type input "55391"
click at [395, 362] on div "Account Number (last 4) Full Account Number Date Incurred Last Payment Date Unk…" at bounding box center [429, 233] width 209 height 327
type input "Wayzata"
select select "24"
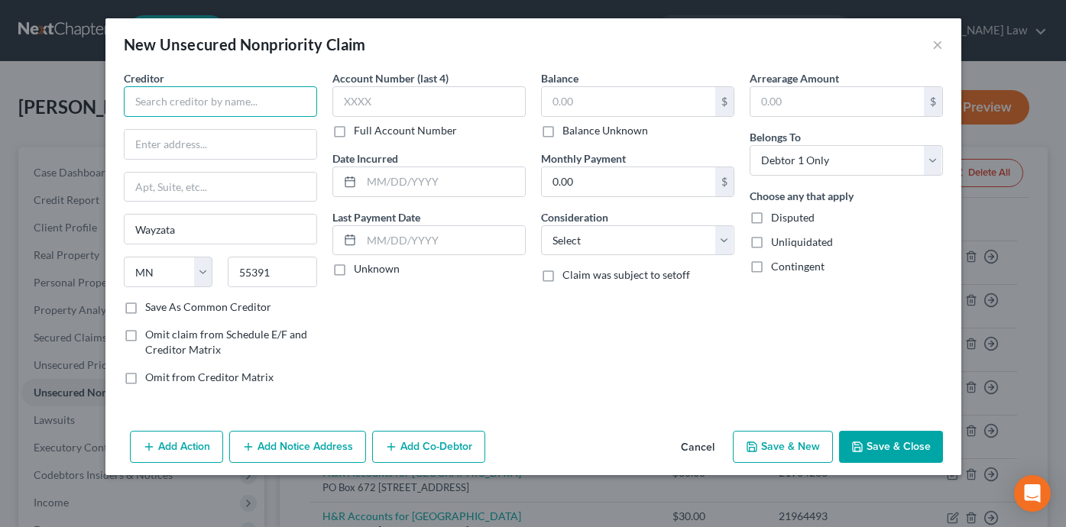
click at [248, 102] on input "text" at bounding box center [220, 101] width 193 height 31
click at [213, 150] on input "text" at bounding box center [221, 144] width 192 height 29
click at [233, 112] on input "Perry Point" at bounding box center [220, 101] width 193 height 31
type input "Perry Point C/O [PERSON_NAME]"
click at [593, 109] on input "text" at bounding box center [628, 101] width 173 height 29
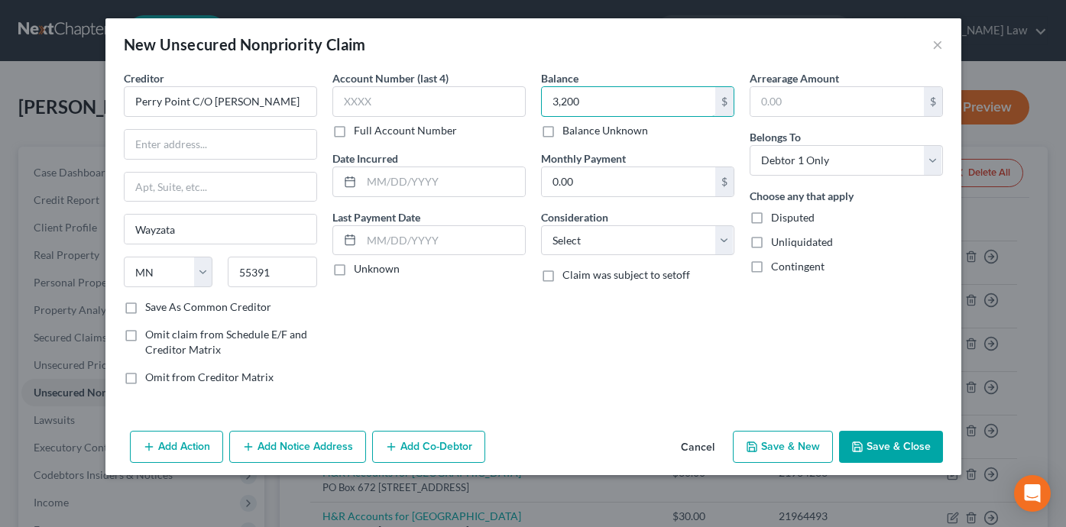
type input "3,200"
click at [601, 364] on div "Balance 3,200.00 $ Balance Unknown Balance Undetermined 3,200 $ Balance Unknown…" at bounding box center [637, 233] width 209 height 327
click at [915, 445] on button "Save & Close" at bounding box center [891, 447] width 104 height 32
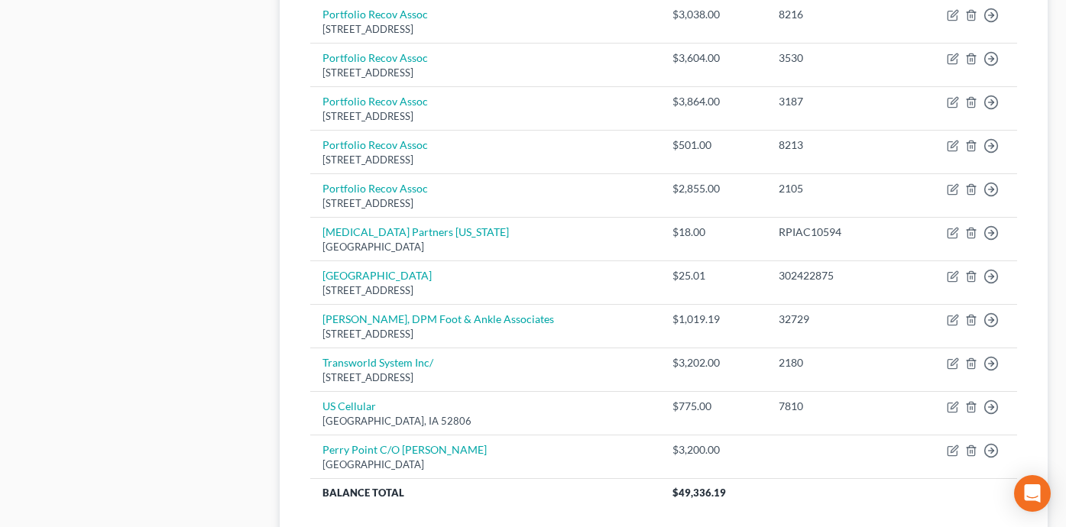
scroll to position [1054, 0]
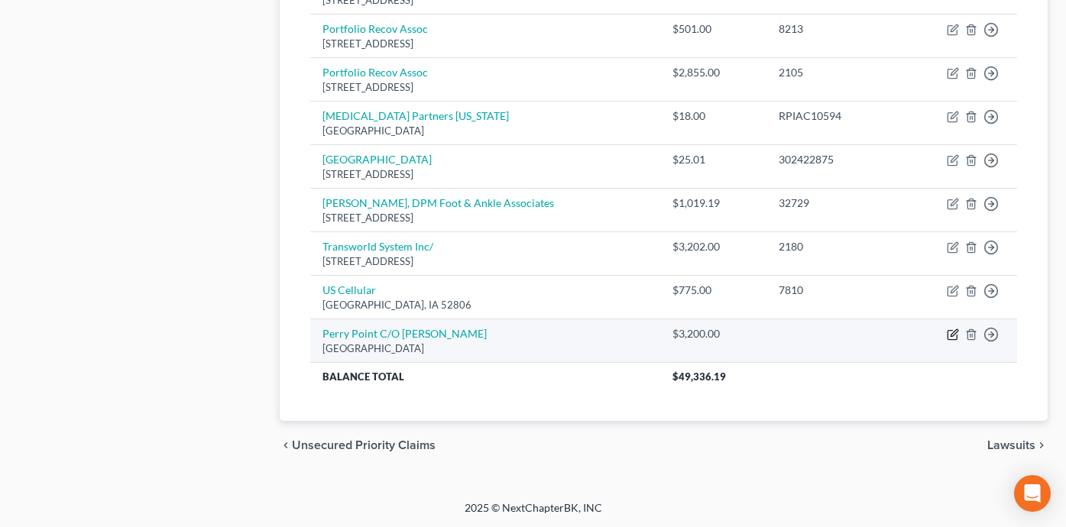
click at [951, 336] on icon "button" at bounding box center [953, 335] width 12 height 12
select select "24"
select select "0"
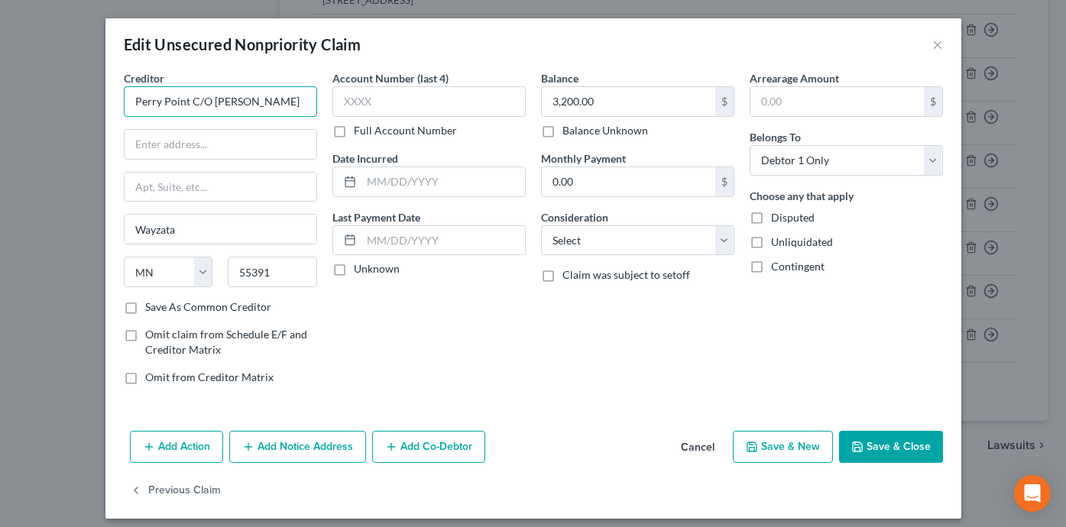
click at [253, 97] on input "Perry Point C/O [PERSON_NAME]" at bounding box center [220, 101] width 193 height 31
click at [898, 442] on button "Save & Close" at bounding box center [891, 447] width 104 height 32
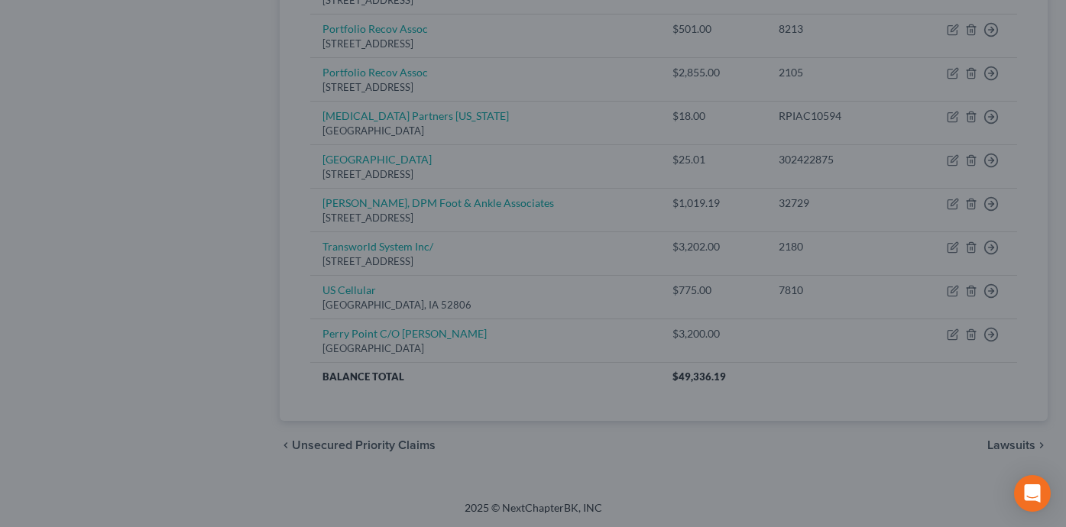
type input "Elevate Living"
type input "0"
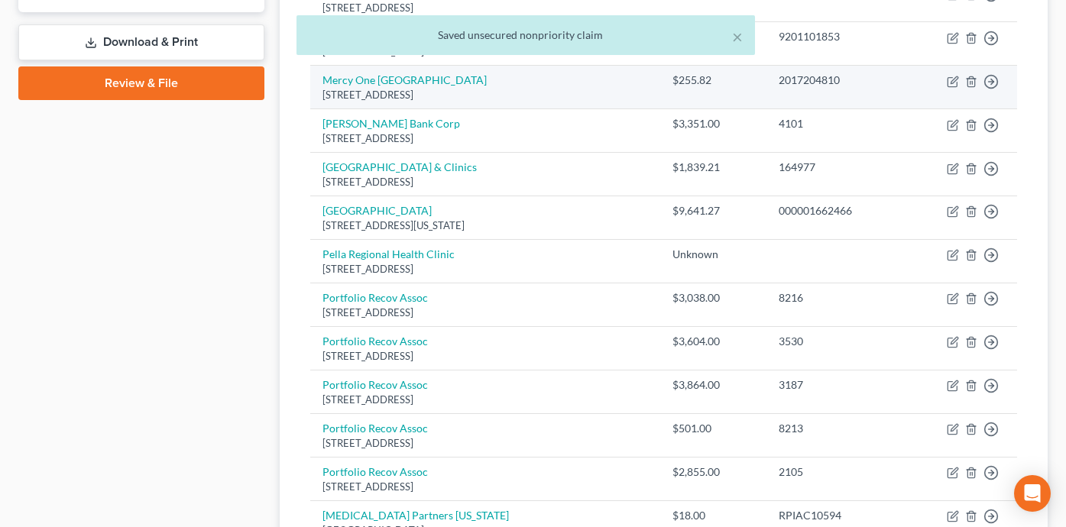
scroll to position [595, 0]
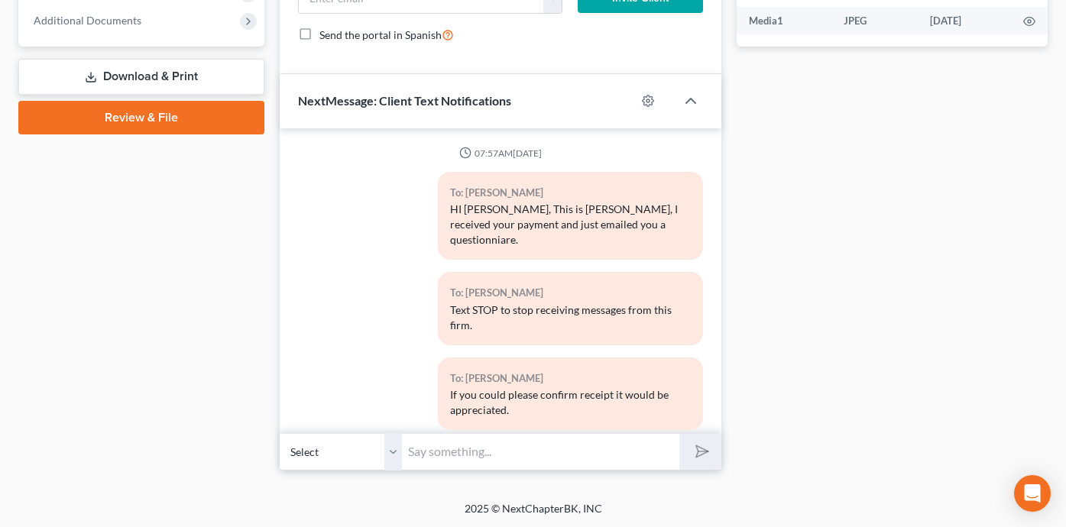
scroll to position [267, 0]
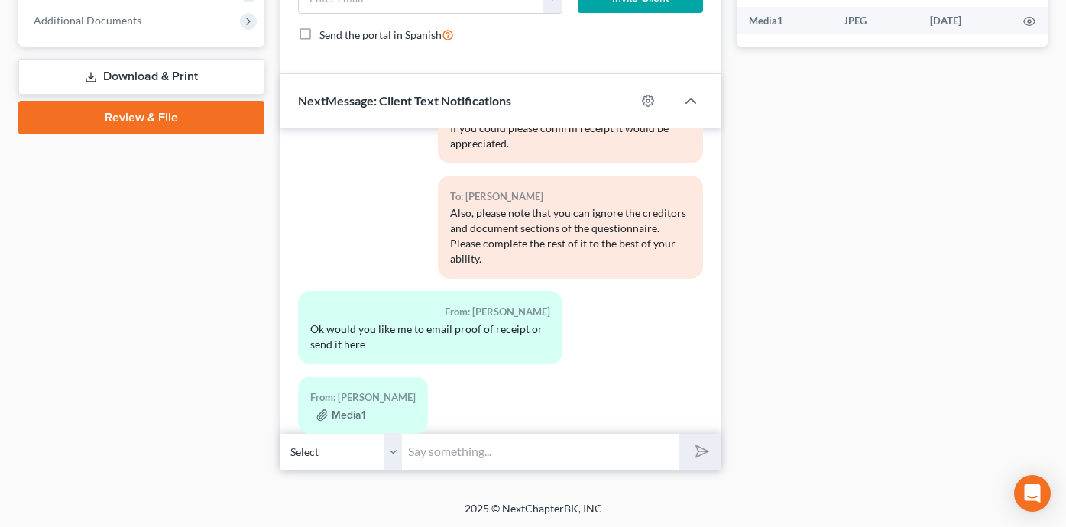
click at [491, 453] on input "text" at bounding box center [540, 451] width 277 height 37
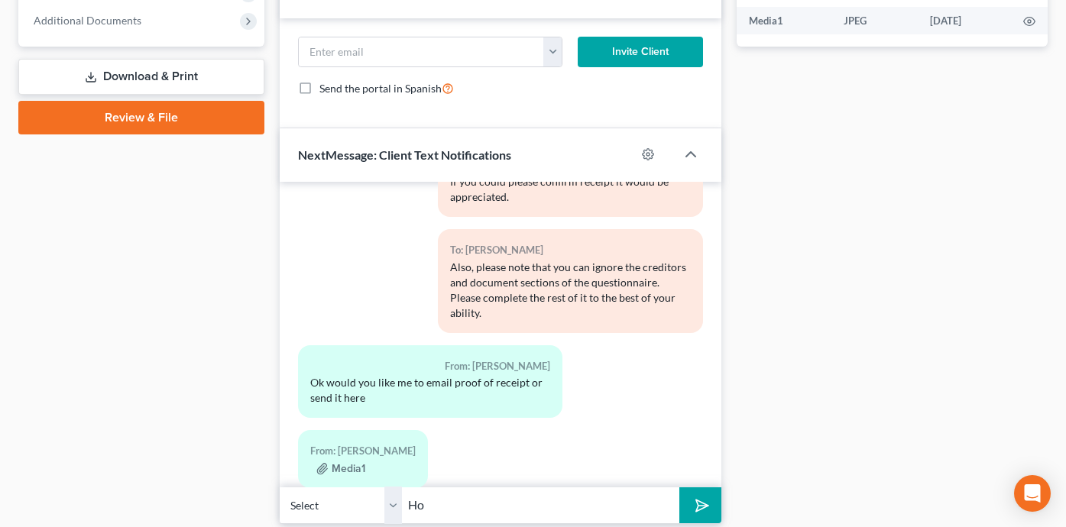
type input "H"
type input "g"
type input "Great. I just wanted confirmation that the email came through to you so that yo…"
click at [679, 488] on button "submit" at bounding box center [700, 506] width 42 height 36
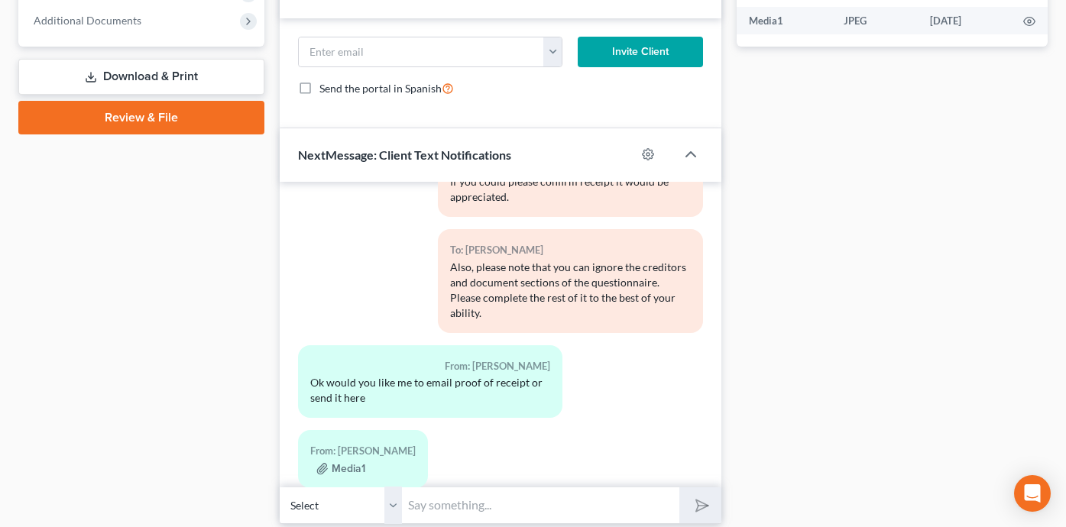
scroll to position [462, 0]
